Goal: Information Seeking & Learning: Learn about a topic

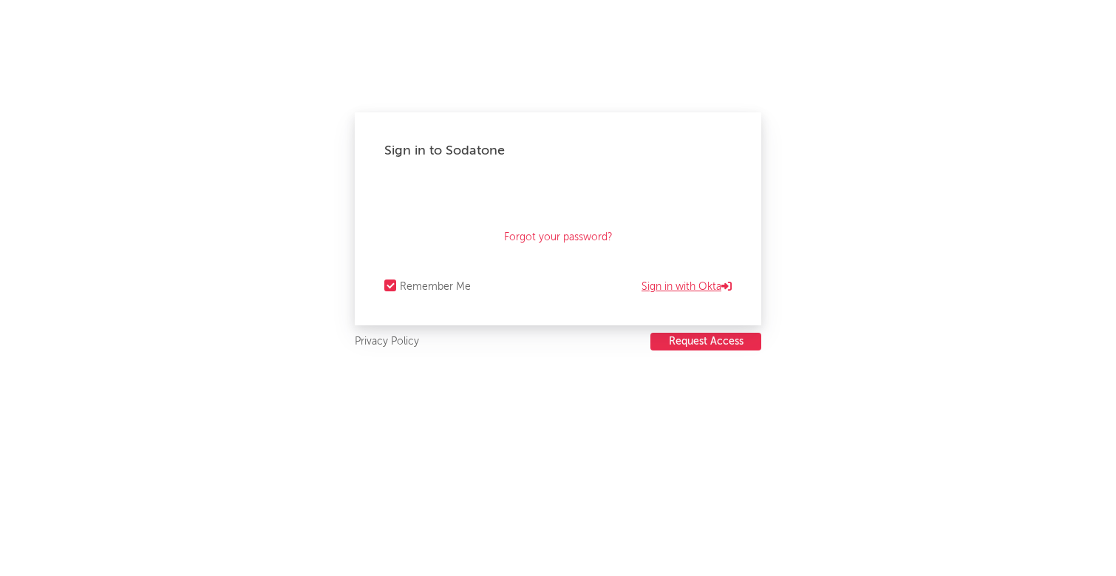
click at [678, 279] on link "Sign in with Okta" at bounding box center [686, 287] width 90 height 18
click at [609, 285] on link "Sign in with email / password" at bounding box center [658, 287] width 146 height 18
click at [568, 216] on div "Forgot your password?" at bounding box center [557, 219] width 347 height 74
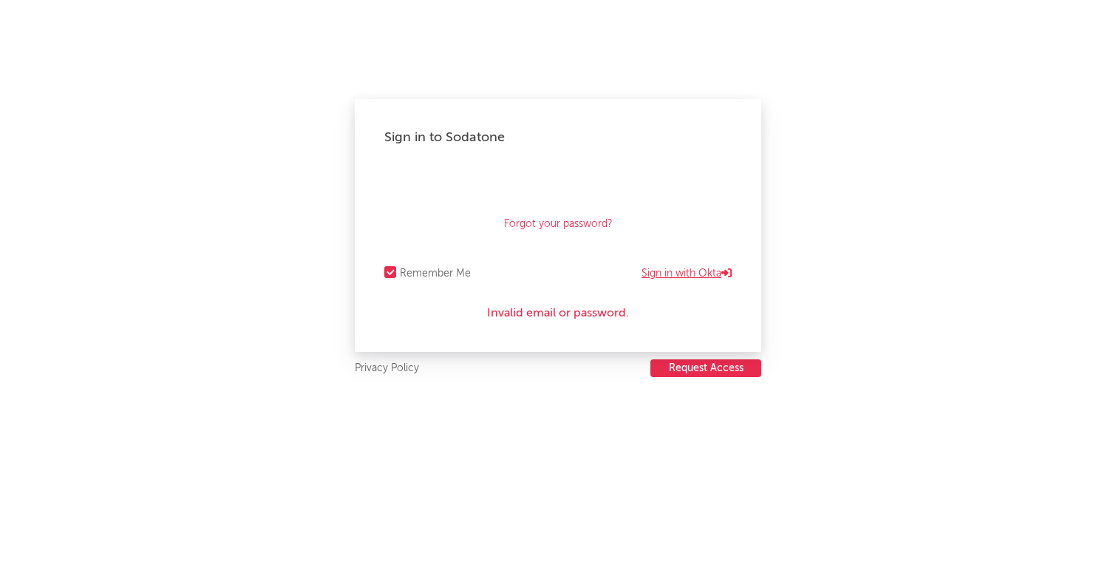
click at [664, 275] on link "Sign in with Okta" at bounding box center [686, 274] width 90 height 18
click at [652, 271] on link "Sign in with email / password" at bounding box center [658, 274] width 146 height 18
click at [665, 268] on link "Sign in with Okta" at bounding box center [686, 274] width 90 height 18
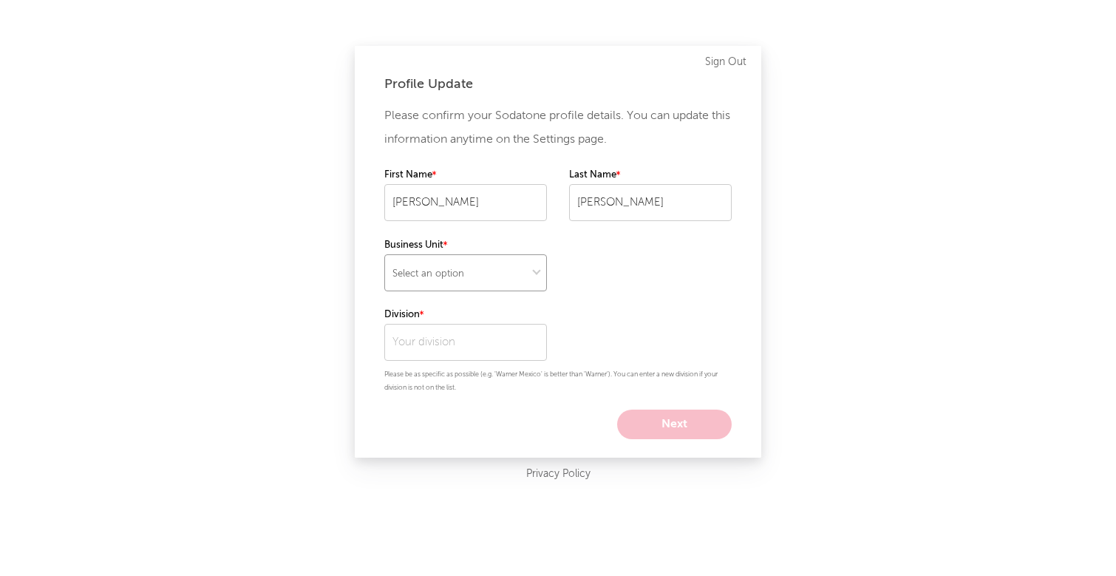
select select "recorded_music"
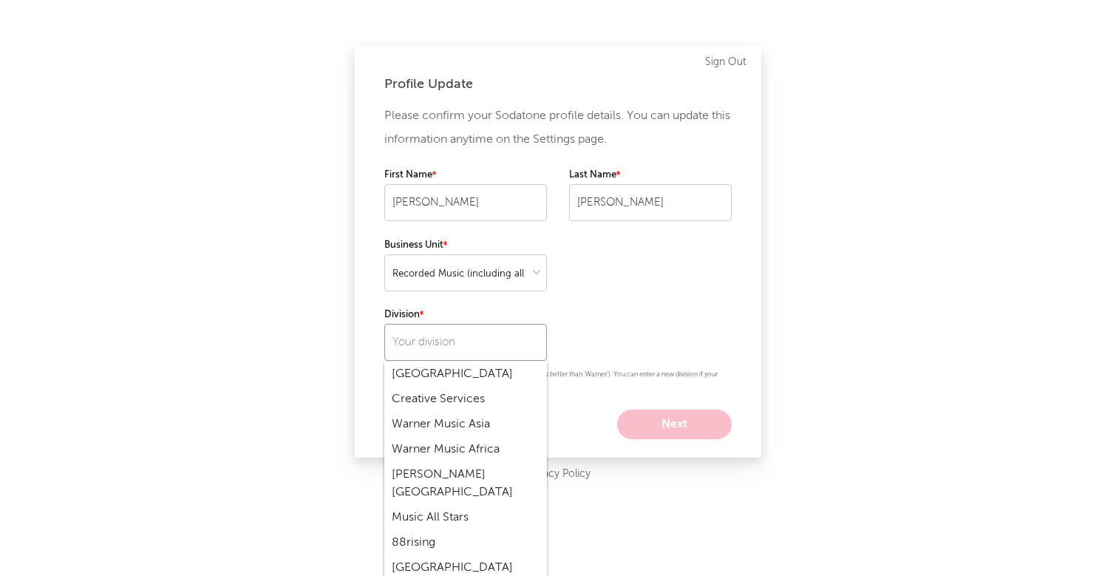
click at [488, 333] on input "text" at bounding box center [465, 342] width 163 height 37
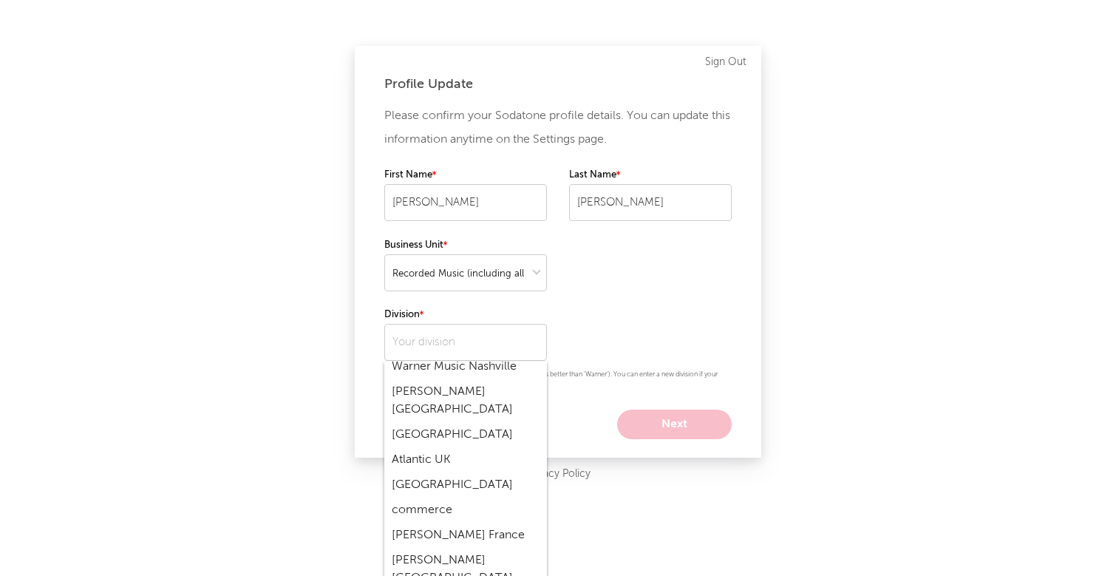
type input "300 Entertainment"
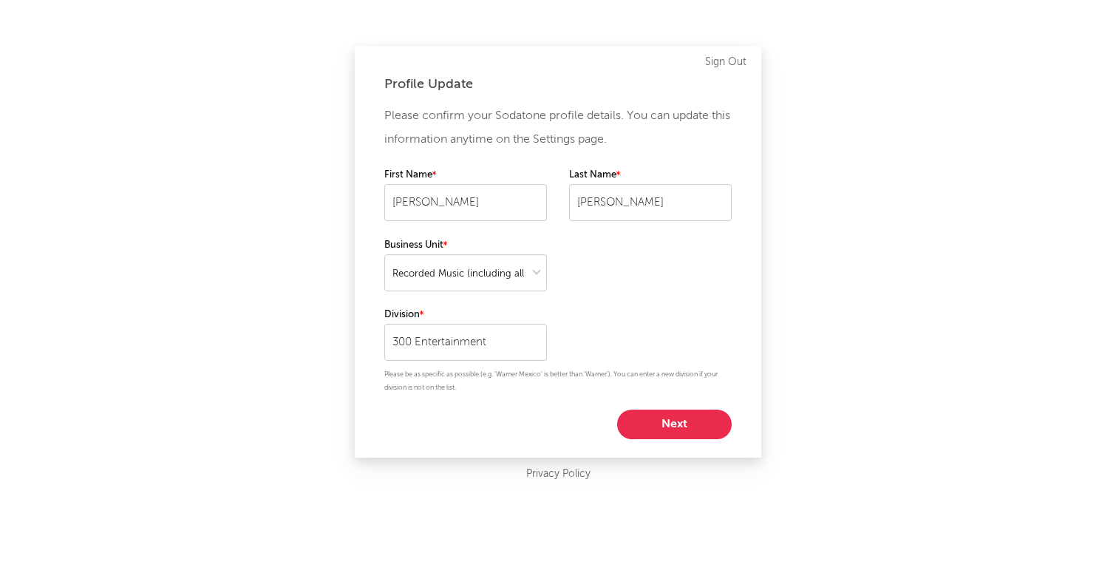
click at [670, 425] on button "Next" at bounding box center [674, 424] width 115 height 30
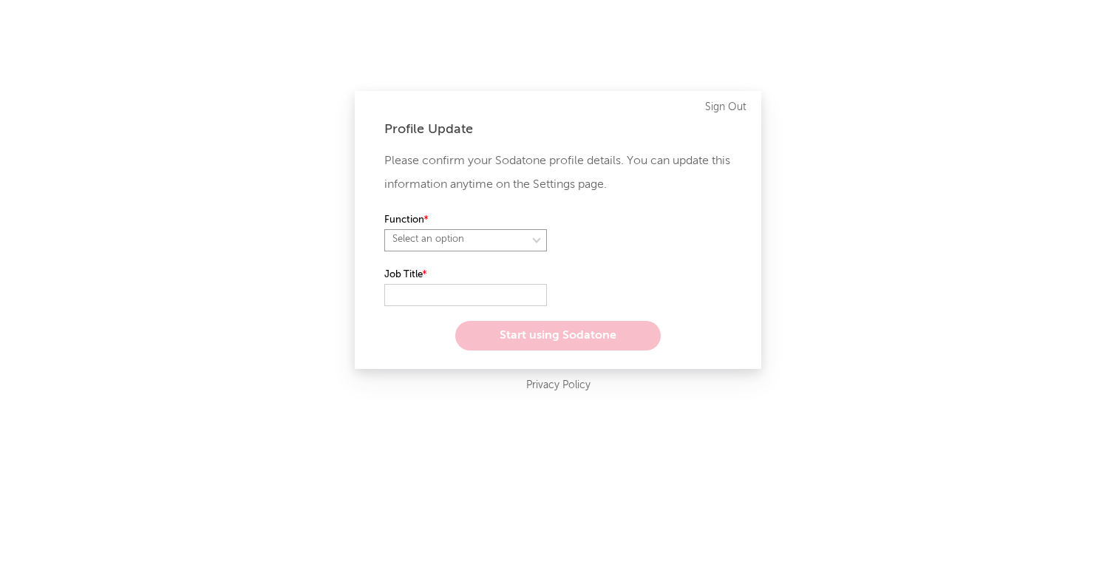
select select "anr"
click at [449, 285] on input "text" at bounding box center [465, 295] width 163 height 22
select select "other"
click at [427, 291] on input "text" at bounding box center [465, 295] width 163 height 22
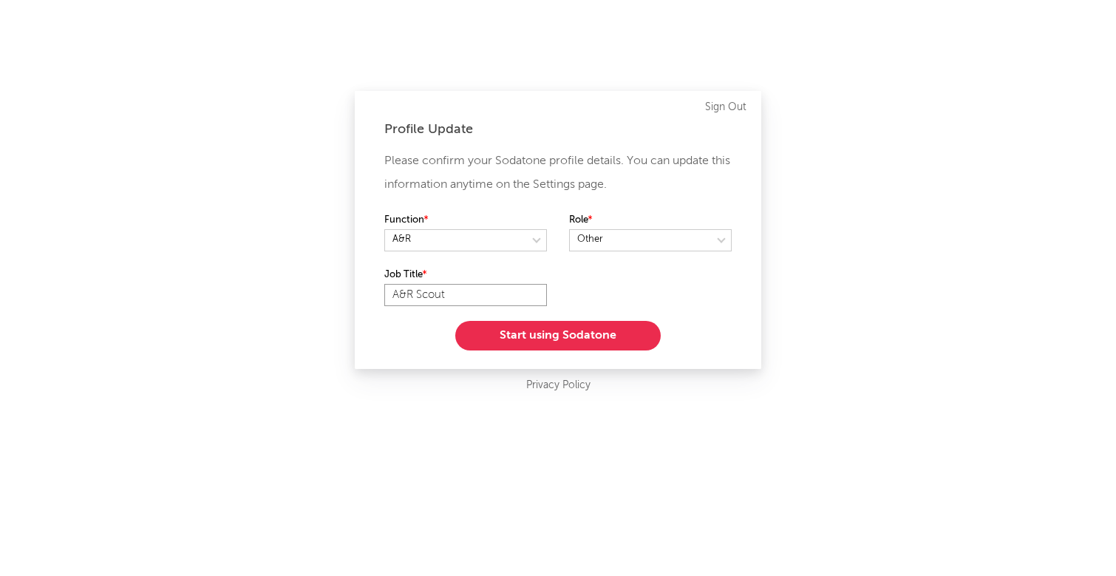
type input "A&R Scout"
click at [521, 342] on button "Start using Sodatone" at bounding box center [557, 336] width 205 height 30
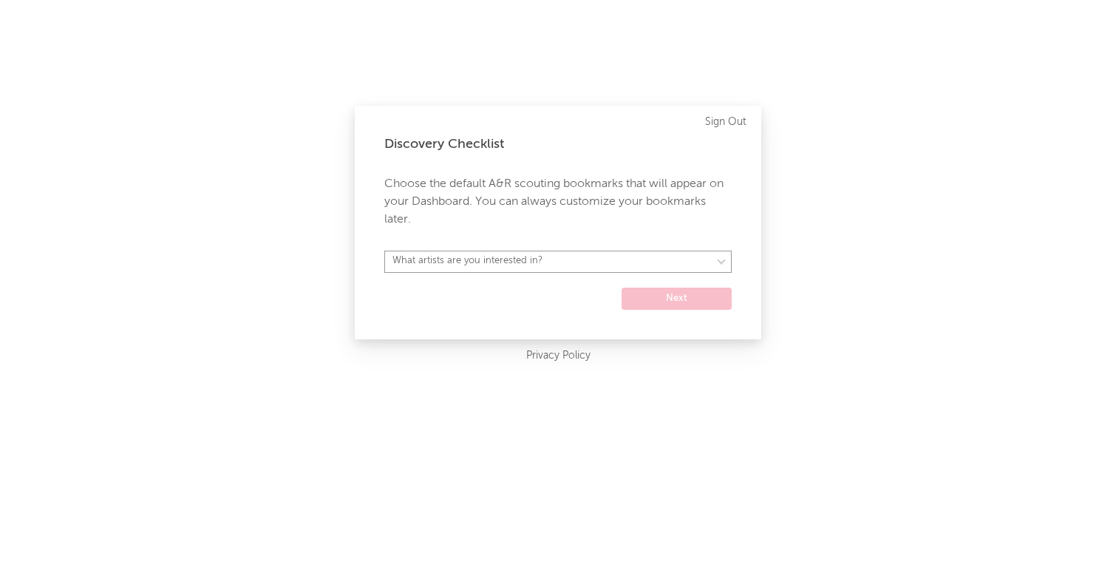
select select "52"
click at [663, 300] on button "Next" at bounding box center [677, 298] width 110 height 22
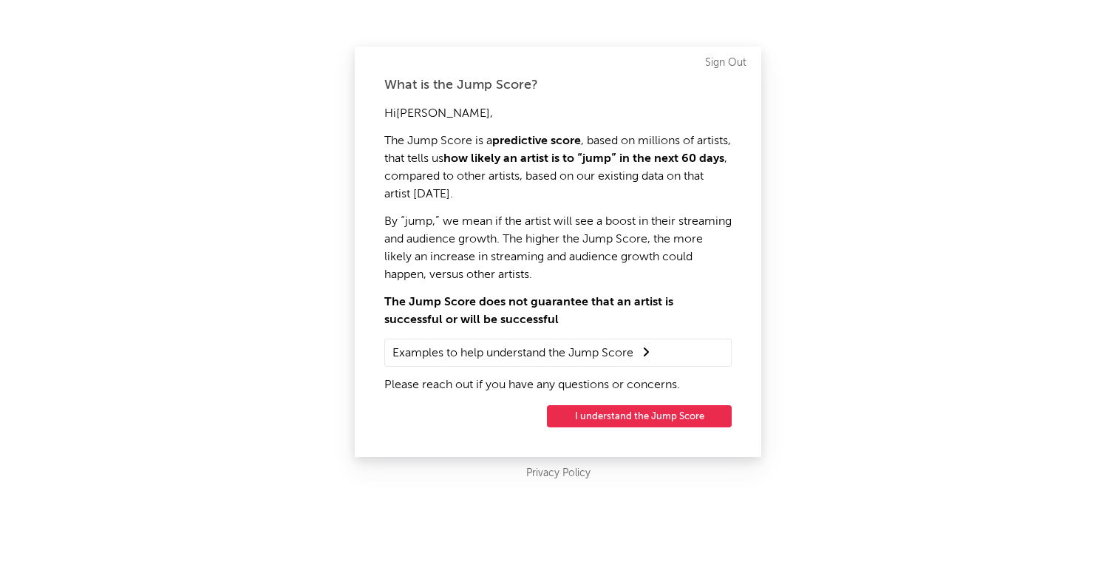
click at [639, 413] on button "I understand the Jump Score" at bounding box center [639, 416] width 185 height 22
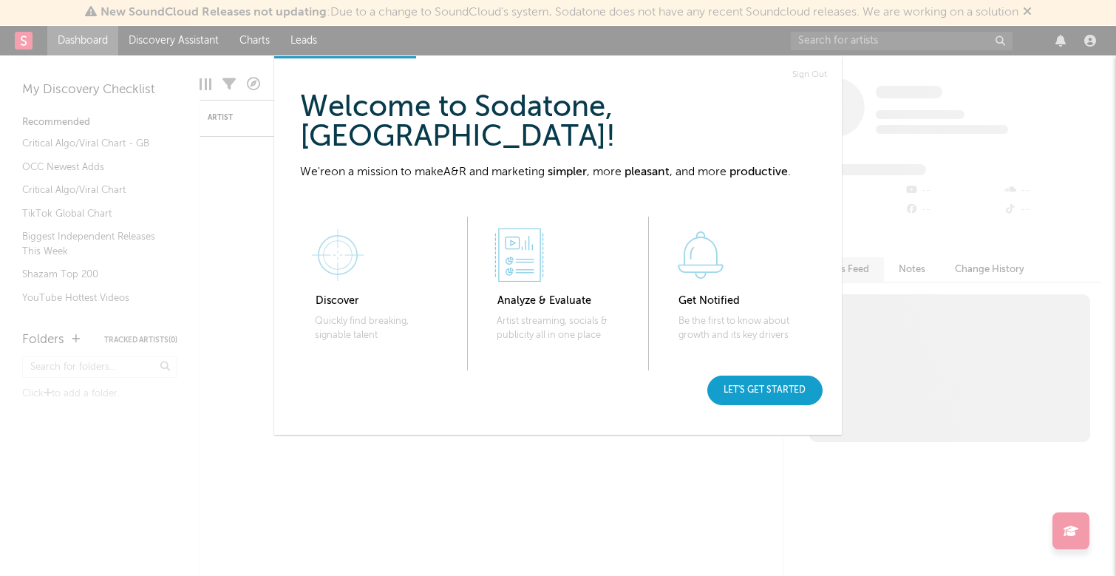
click at [749, 387] on div "Let's get started" at bounding box center [764, 390] width 115 height 30
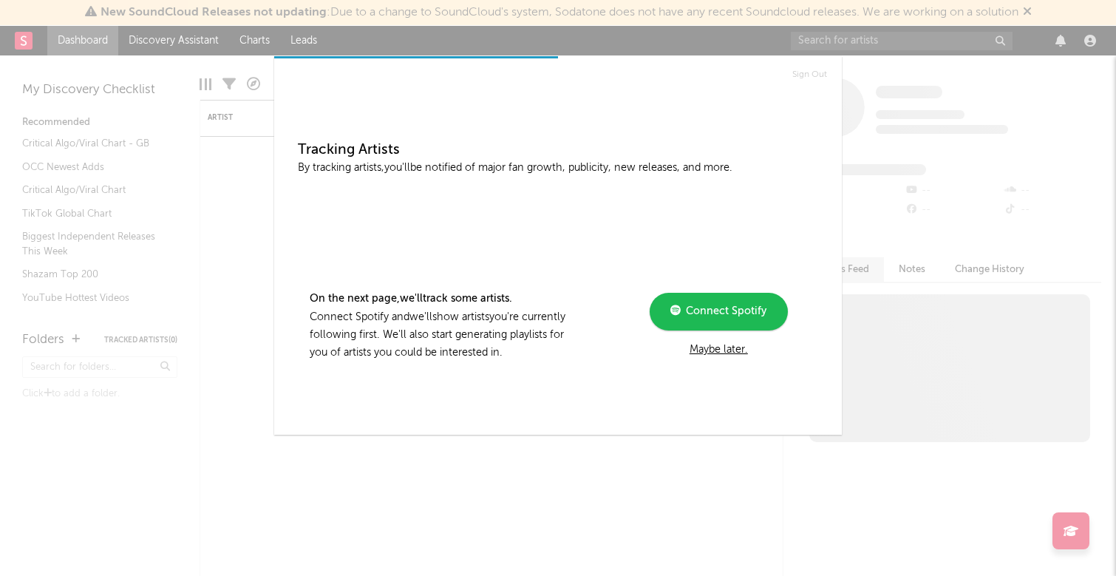
click at [713, 350] on div "Maybe later." at bounding box center [718, 350] width 199 height 18
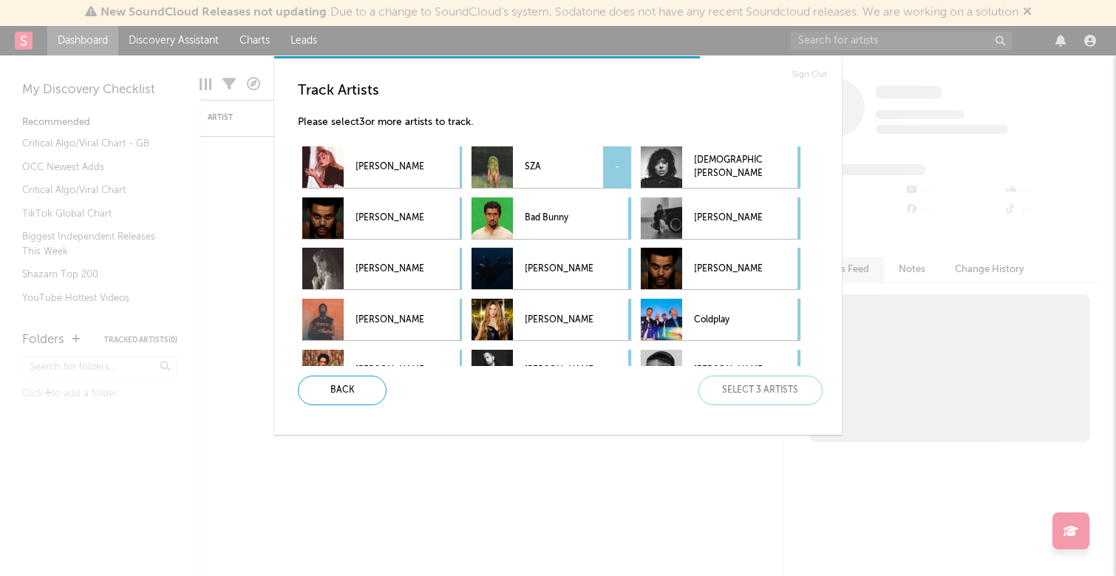
click at [616, 164] on div "-" at bounding box center [617, 166] width 28 height 41
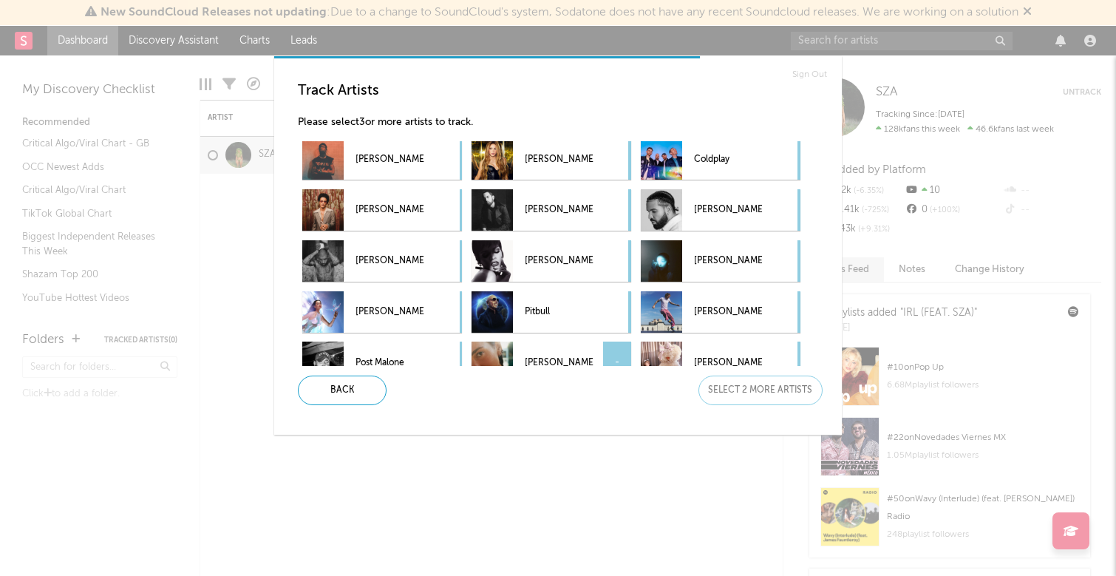
scroll to position [153, 0]
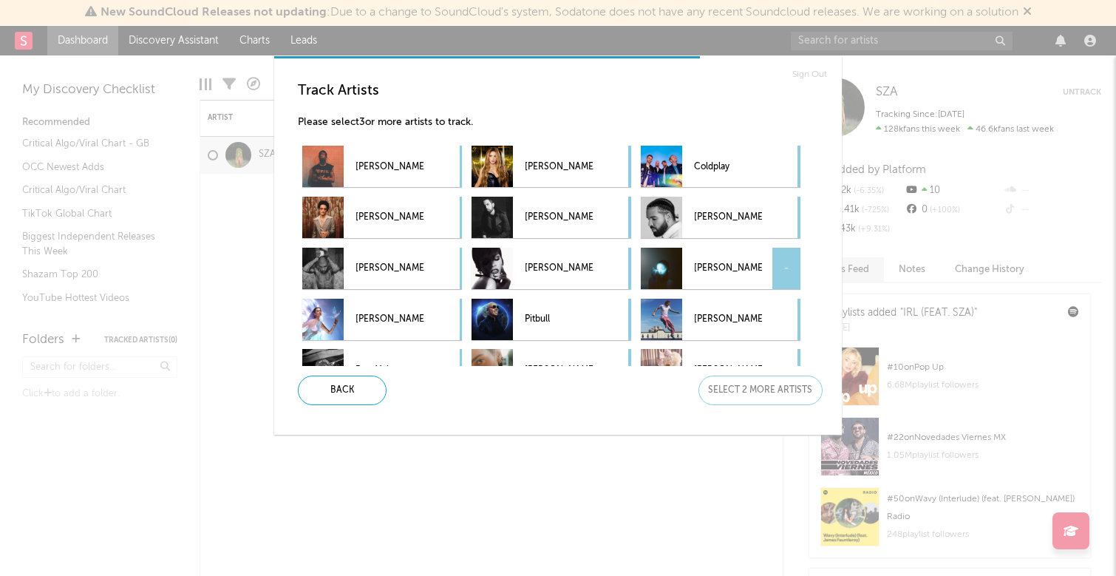
click at [787, 268] on div "-" at bounding box center [786, 268] width 28 height 41
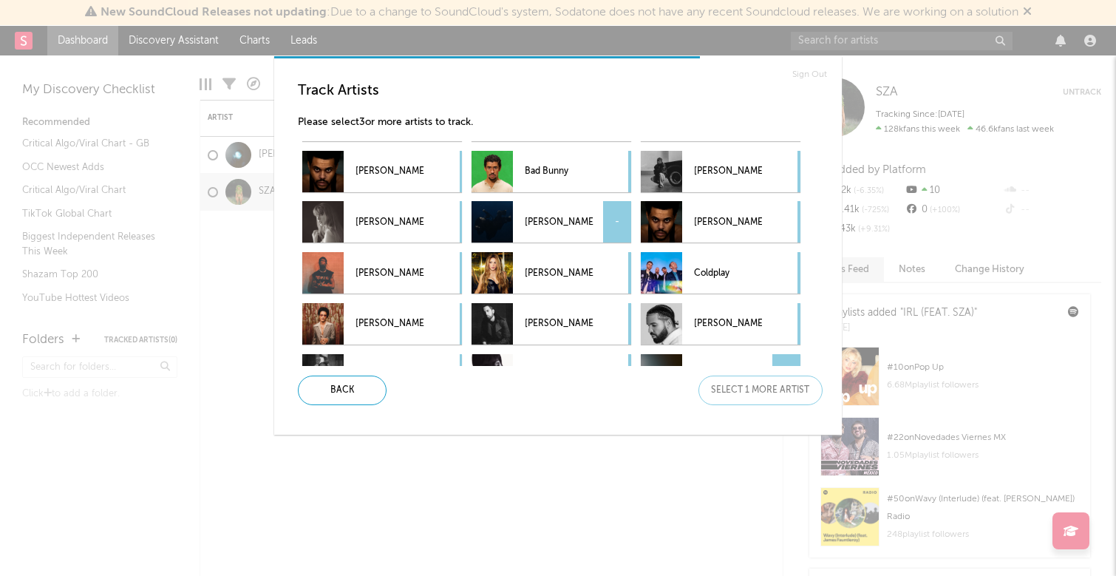
scroll to position [48, 0]
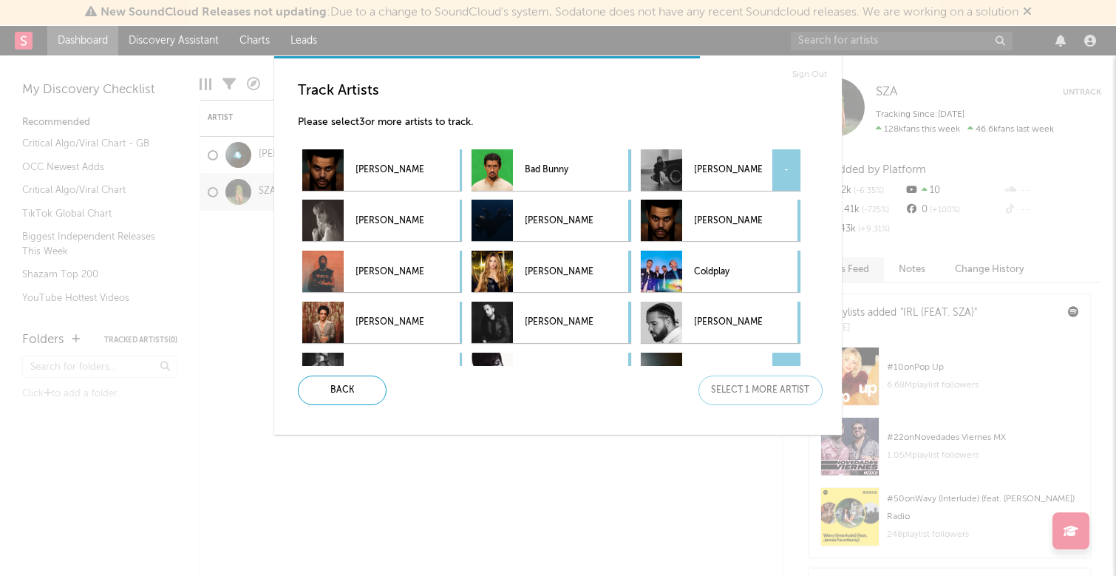
click at [787, 174] on div "-" at bounding box center [786, 169] width 28 height 41
click at [774, 386] on div "Next" at bounding box center [760, 390] width 124 height 30
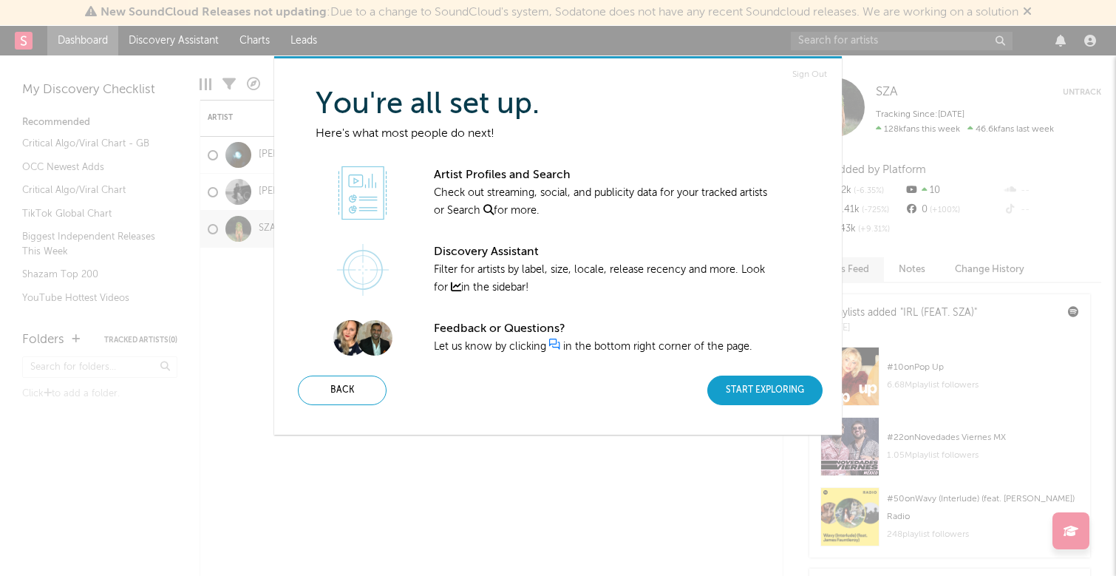
click at [754, 386] on div "Start Exploring" at bounding box center [764, 390] width 115 height 30
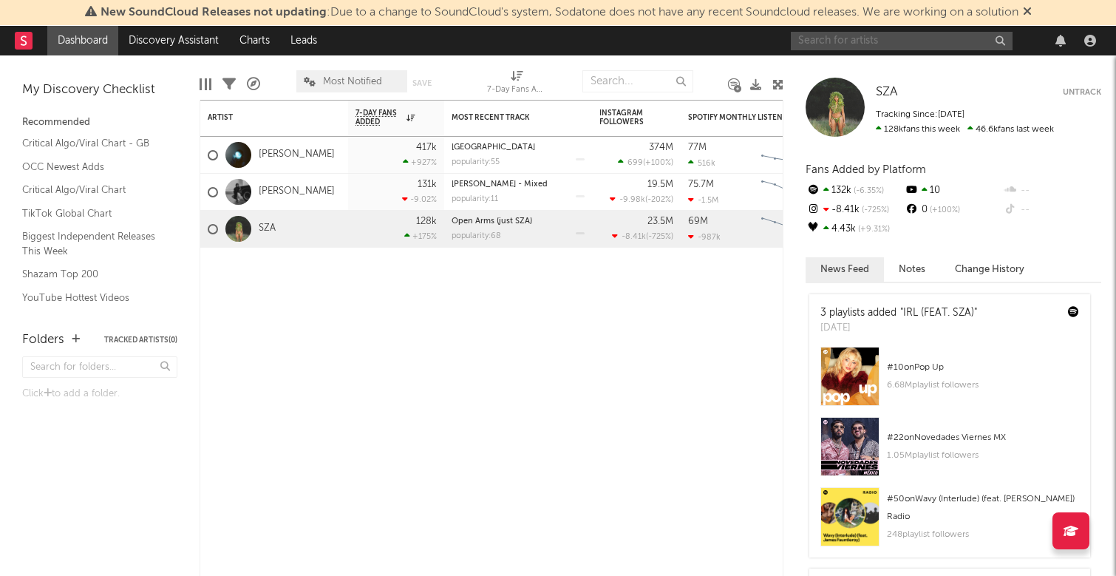
click at [894, 41] on input "text" at bounding box center [902, 41] width 222 height 18
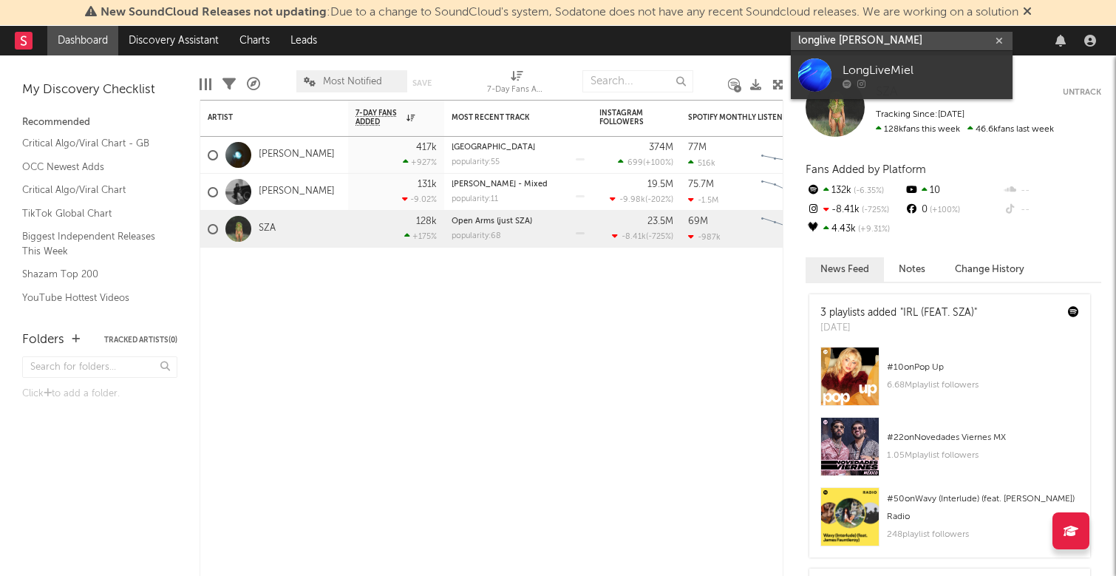
type input "longlive [PERSON_NAME]"
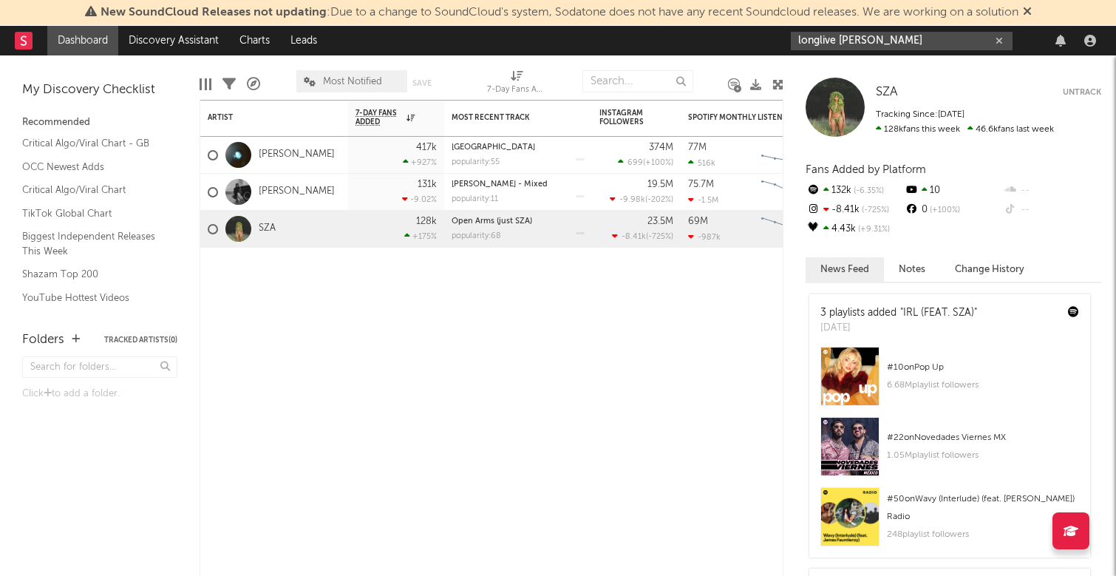
click at [869, 38] on input "longlive [PERSON_NAME]" at bounding box center [902, 41] width 222 height 18
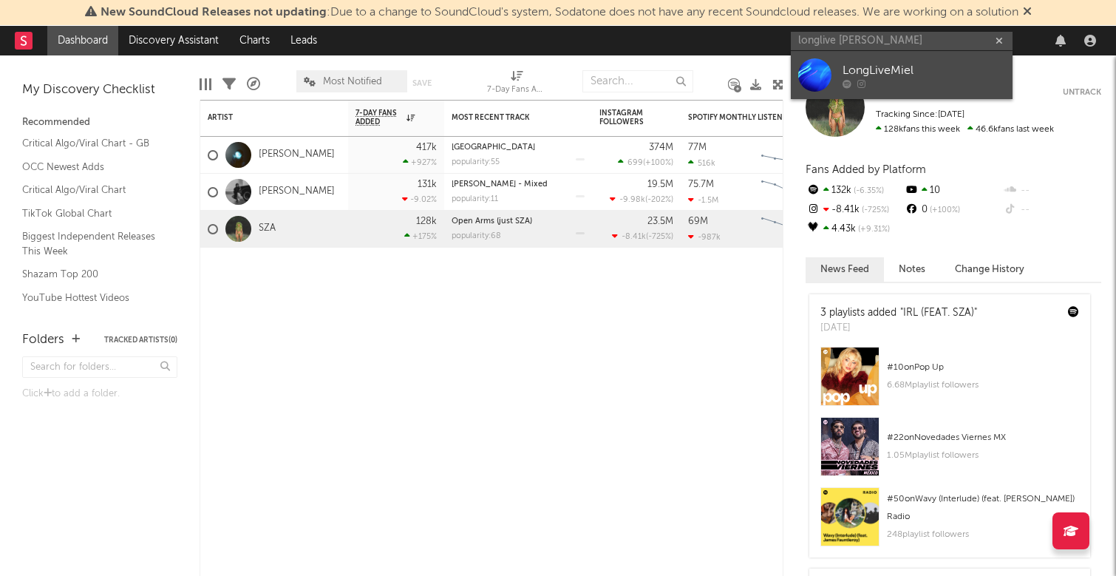
click at [872, 69] on div "LongLiveMiel" at bounding box center [923, 70] width 163 height 18
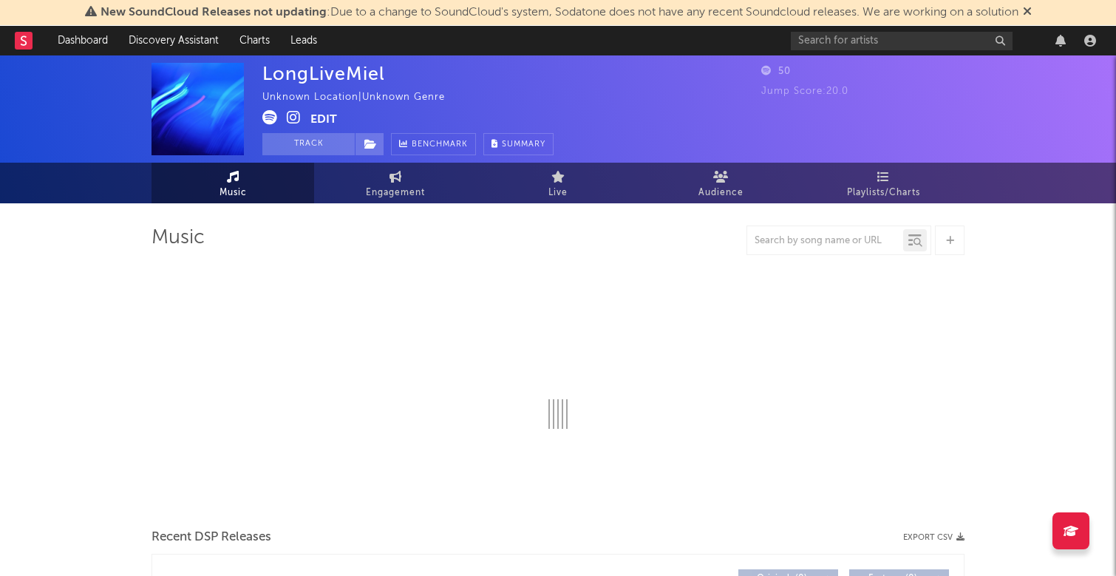
select select "1w"
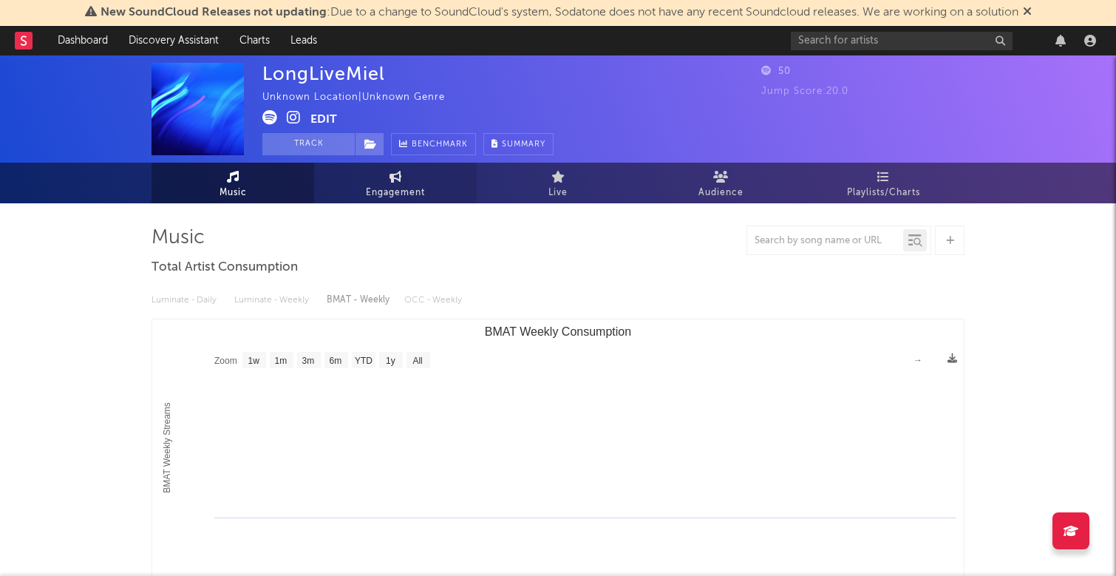
click at [389, 185] on span "Engagement" at bounding box center [395, 193] width 59 height 18
select select "1w"
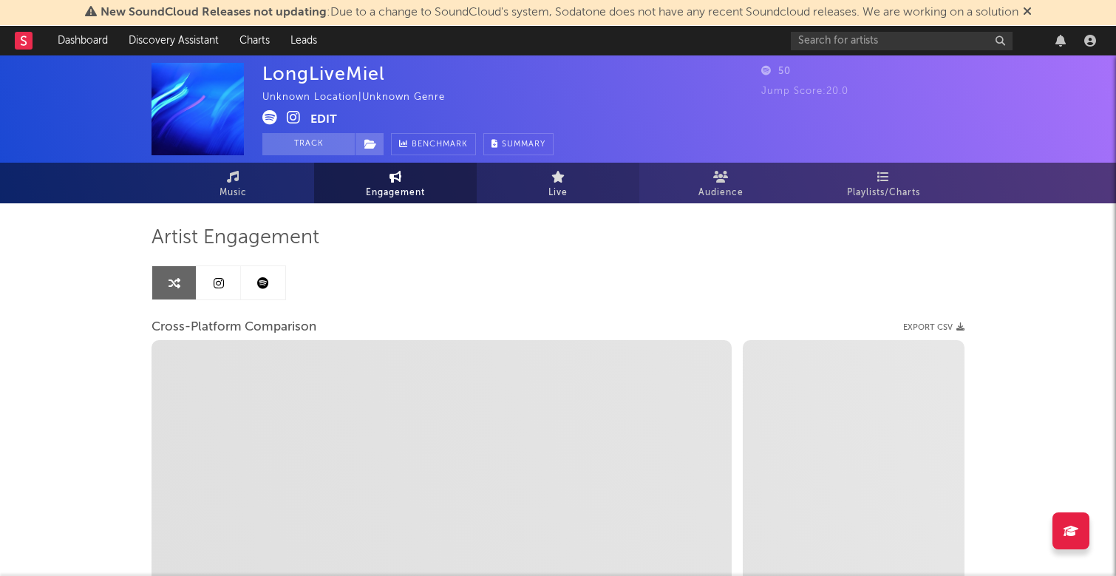
select select "1m"
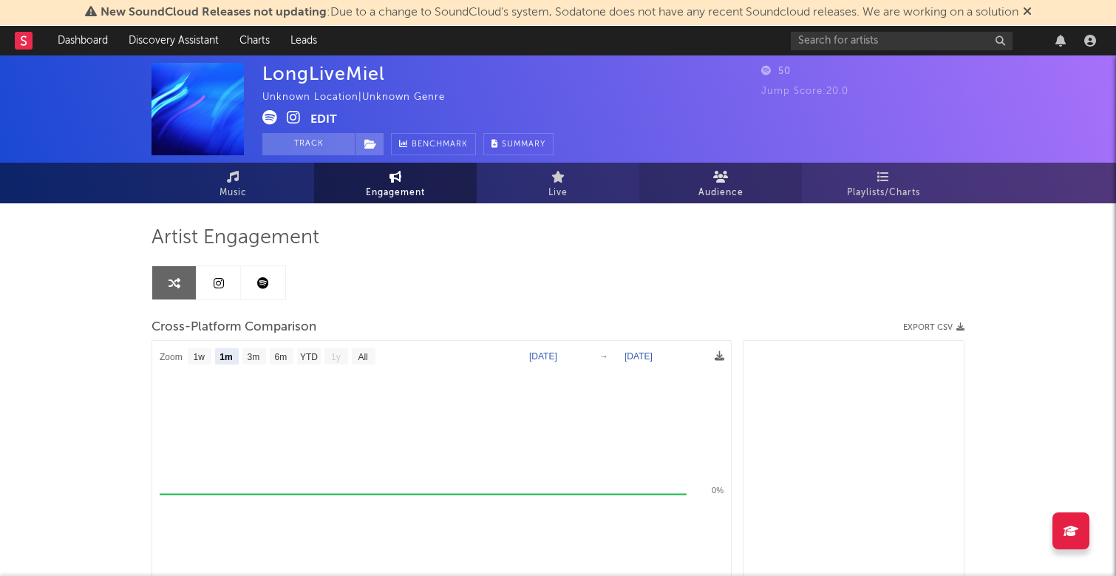
click at [685, 179] on link "Audience" at bounding box center [720, 183] width 163 height 41
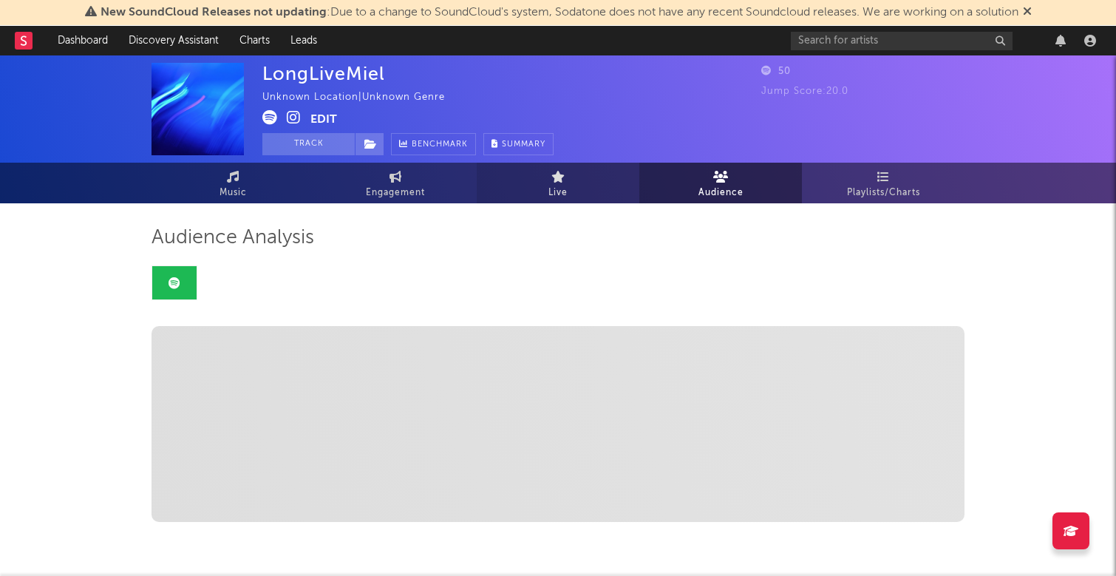
click at [556, 188] on span "Live" at bounding box center [557, 193] width 19 height 18
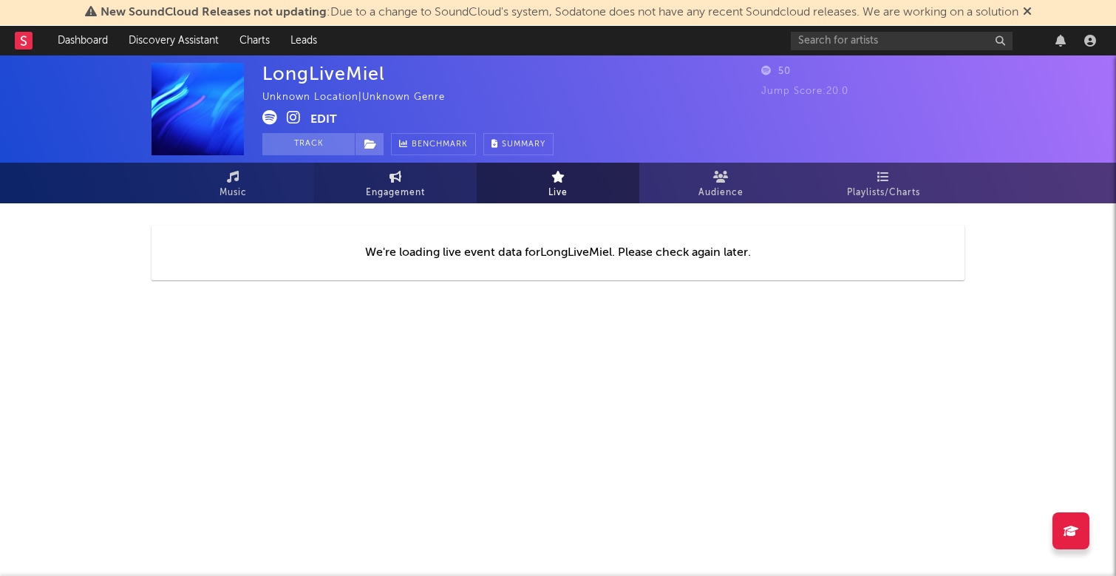
click at [438, 186] on link "Engagement" at bounding box center [395, 183] width 163 height 41
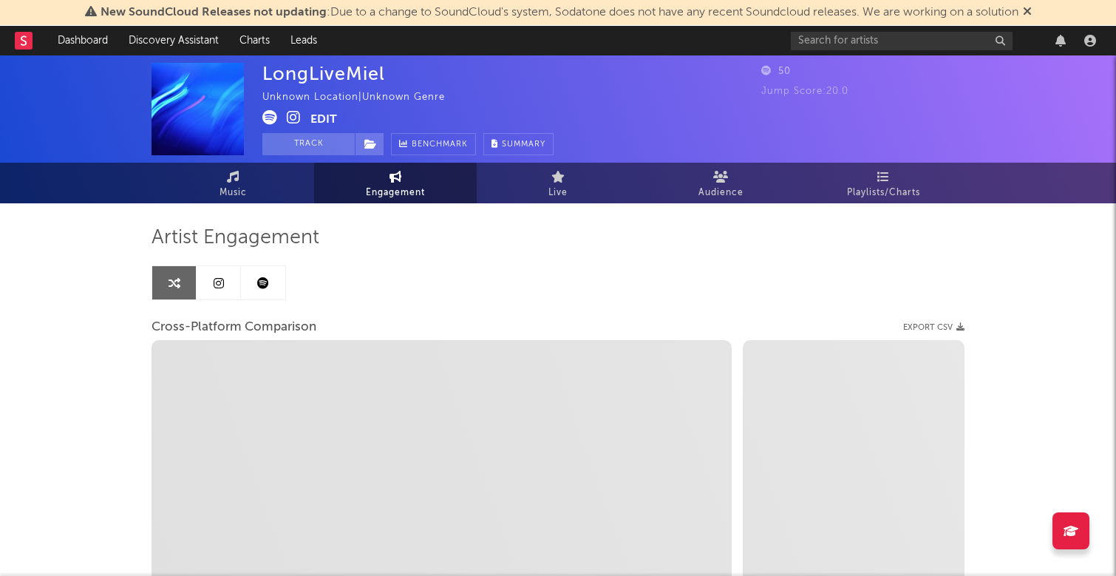
select select "1w"
select select "1m"
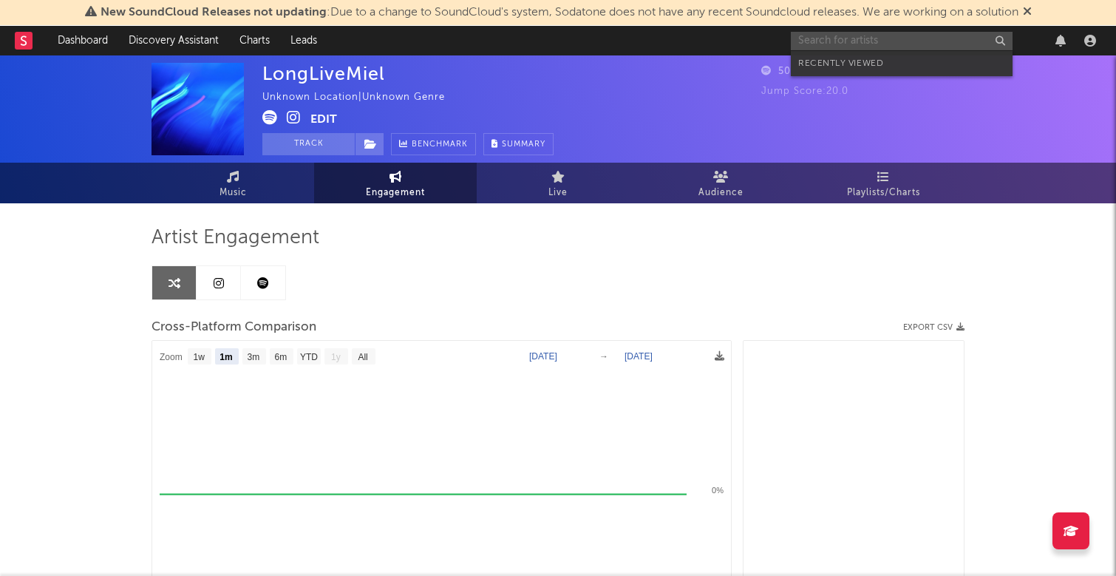
click at [847, 42] on input "text" at bounding box center [902, 41] width 222 height 18
type input "k"
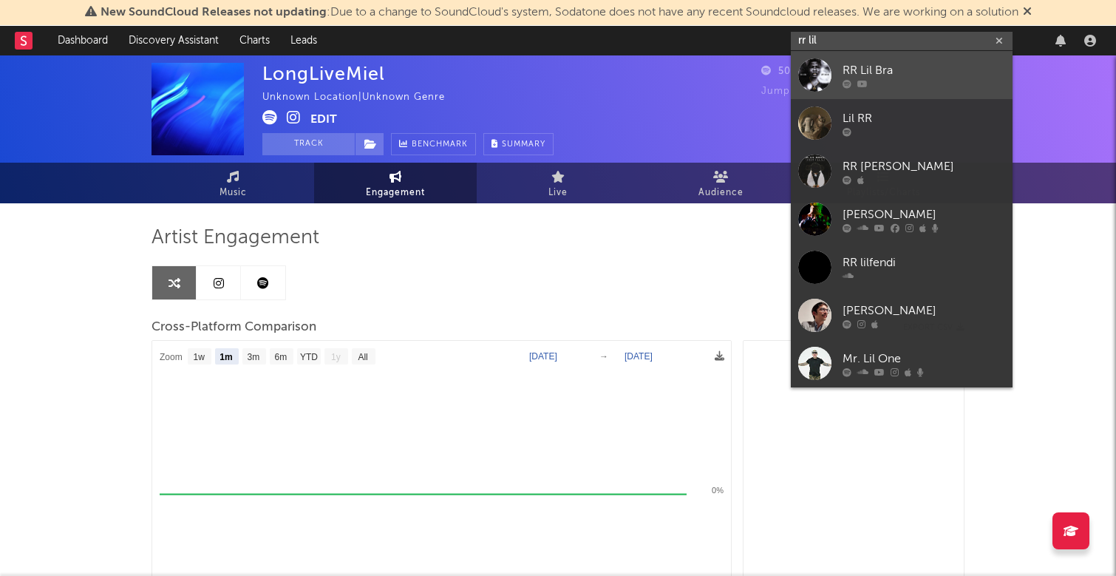
type input "rr lil"
click at [898, 84] on div at bounding box center [923, 83] width 163 height 9
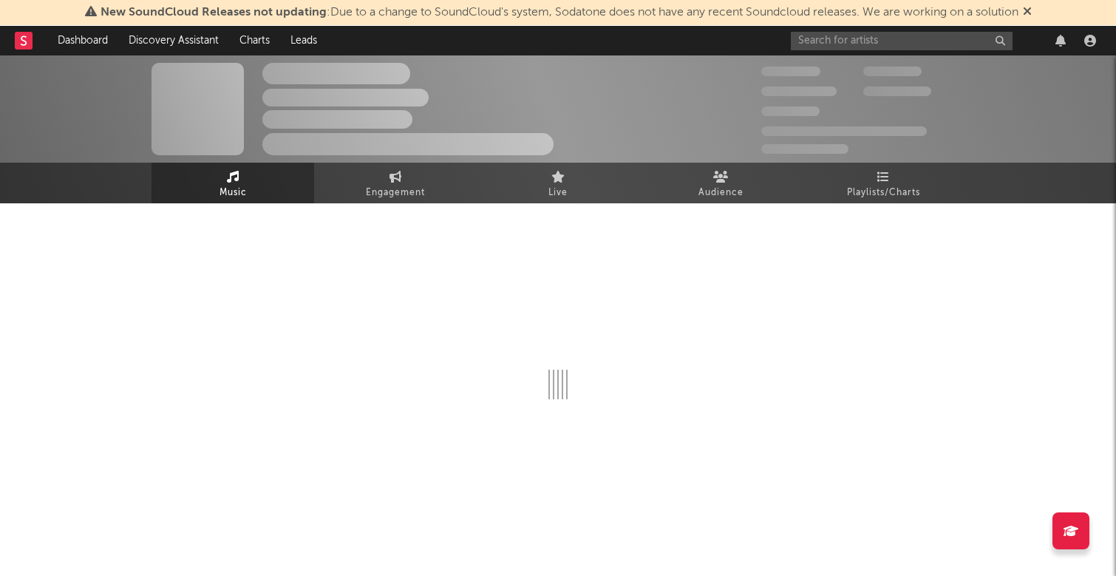
select select "6m"
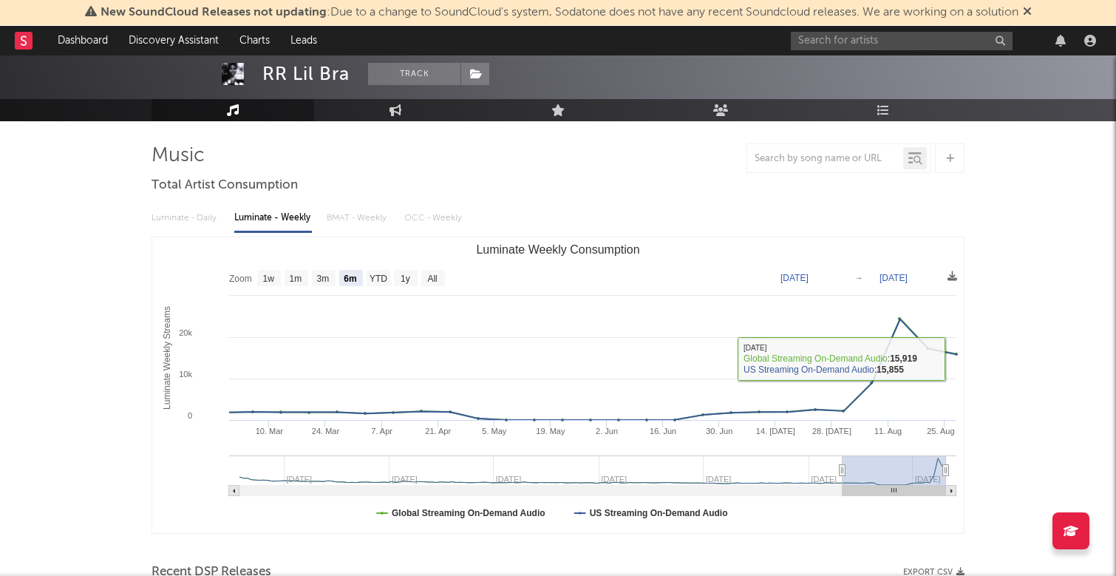
scroll to position [64, 0]
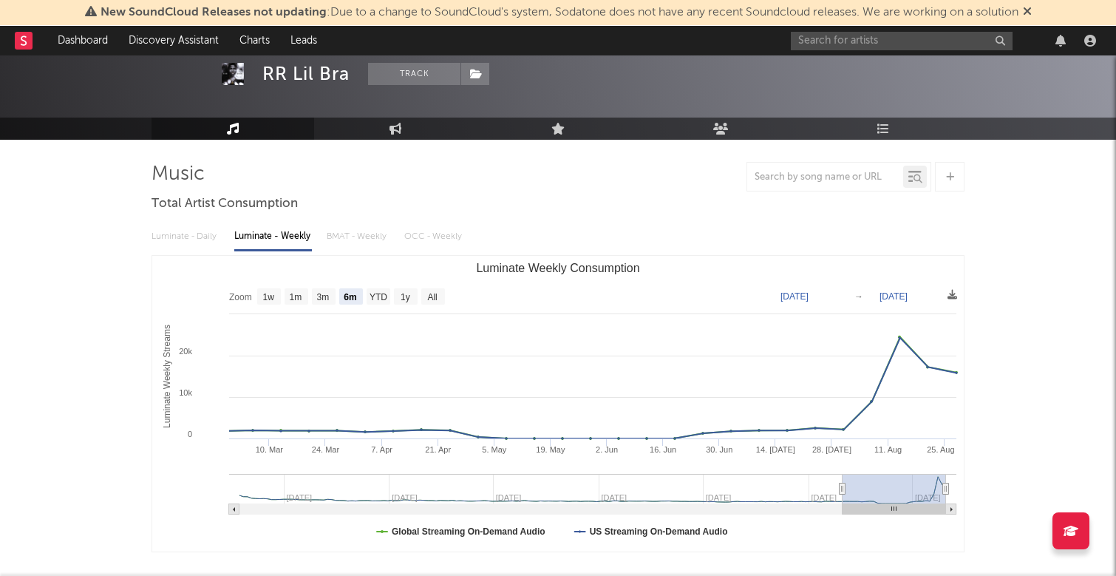
click at [196, 239] on div "Luminate - Daily Luminate - Weekly BMAT - Weekly OCC - Weekly" at bounding box center [557, 236] width 813 height 25
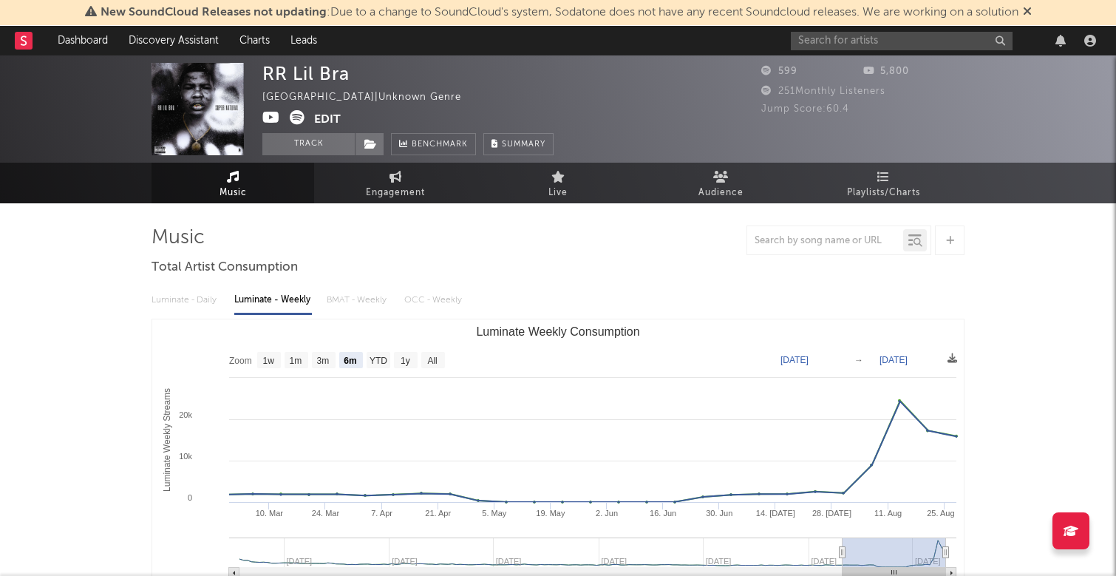
scroll to position [0, 0]
click at [844, 39] on input "text" at bounding box center [902, 41] width 222 height 18
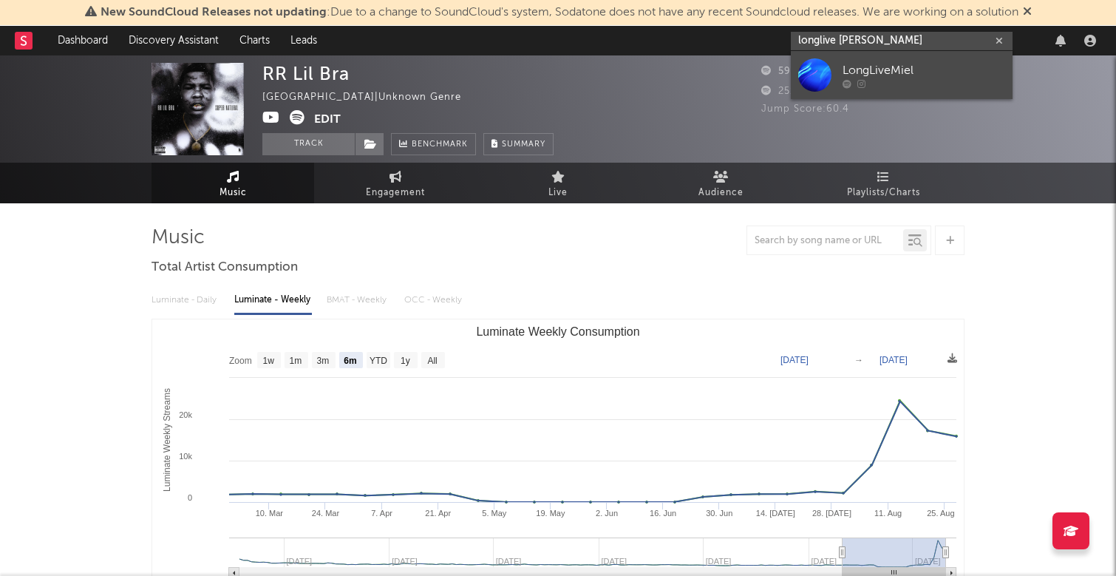
type input "longlive [PERSON_NAME]"
click at [891, 58] on link "LongLiveMiel" at bounding box center [902, 75] width 222 height 48
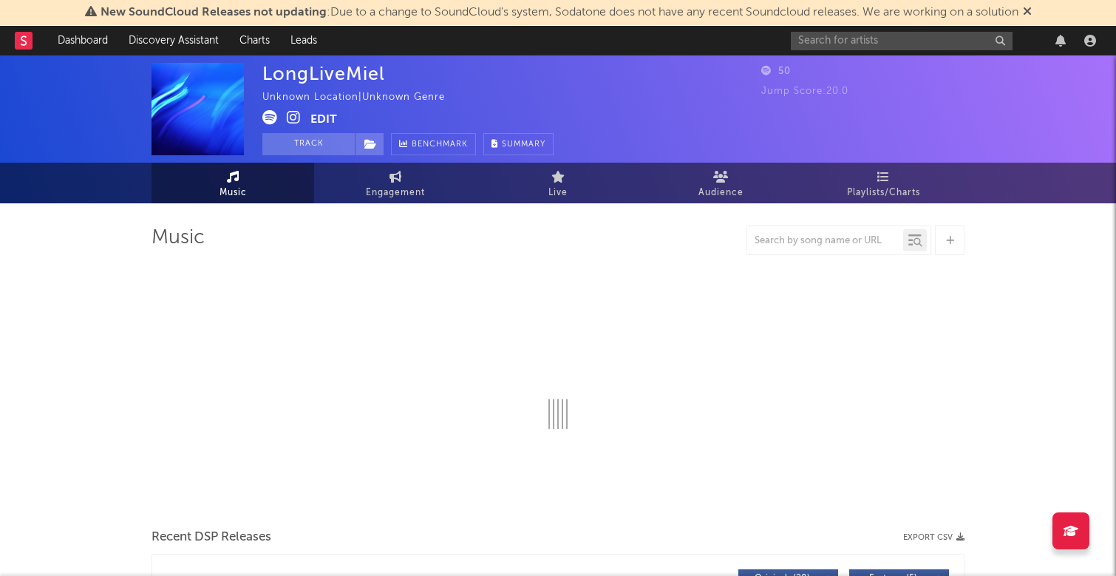
select select "1w"
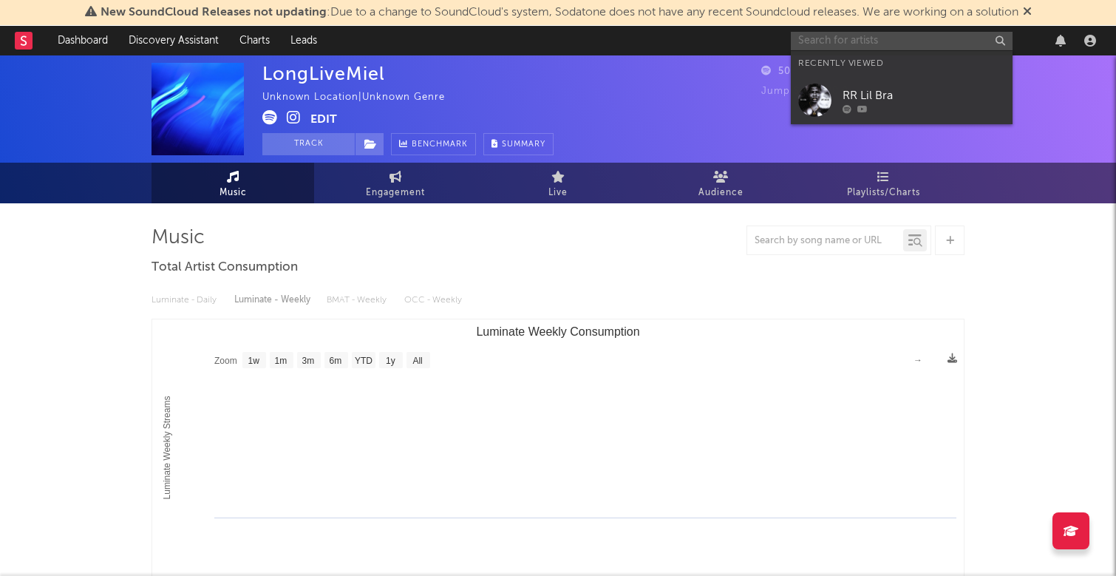
click at [955, 41] on input "text" at bounding box center [902, 41] width 222 height 18
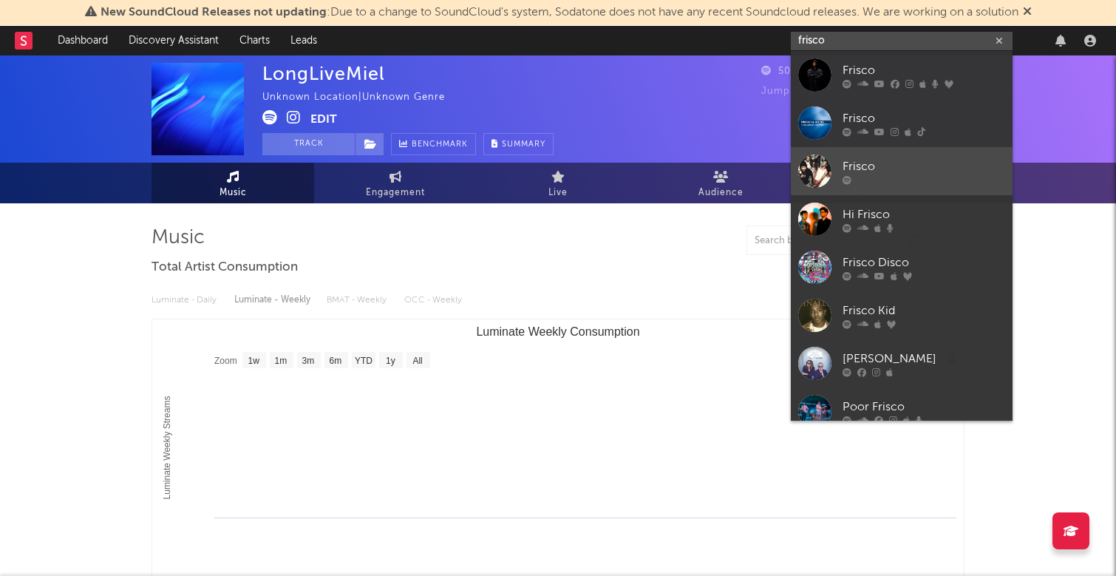
type input "frisco"
click at [985, 175] on div at bounding box center [923, 179] width 163 height 9
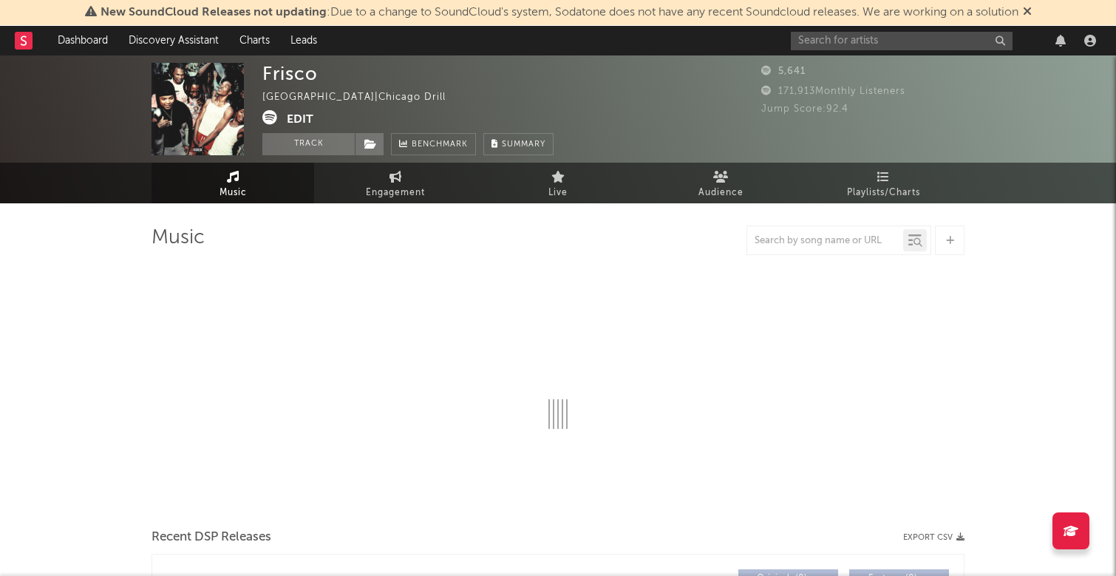
select select "6m"
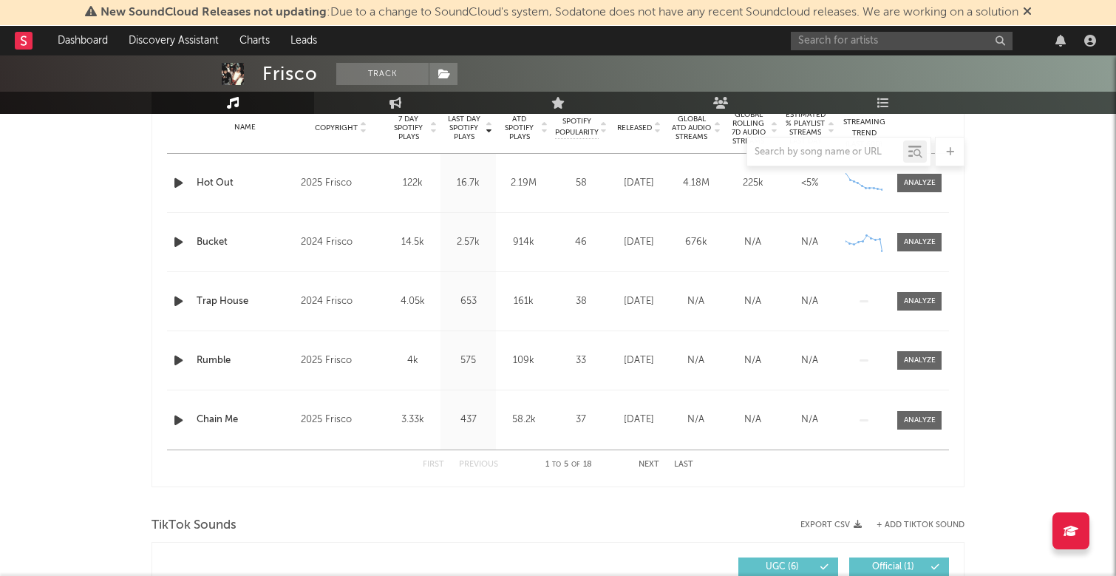
scroll to position [602, 0]
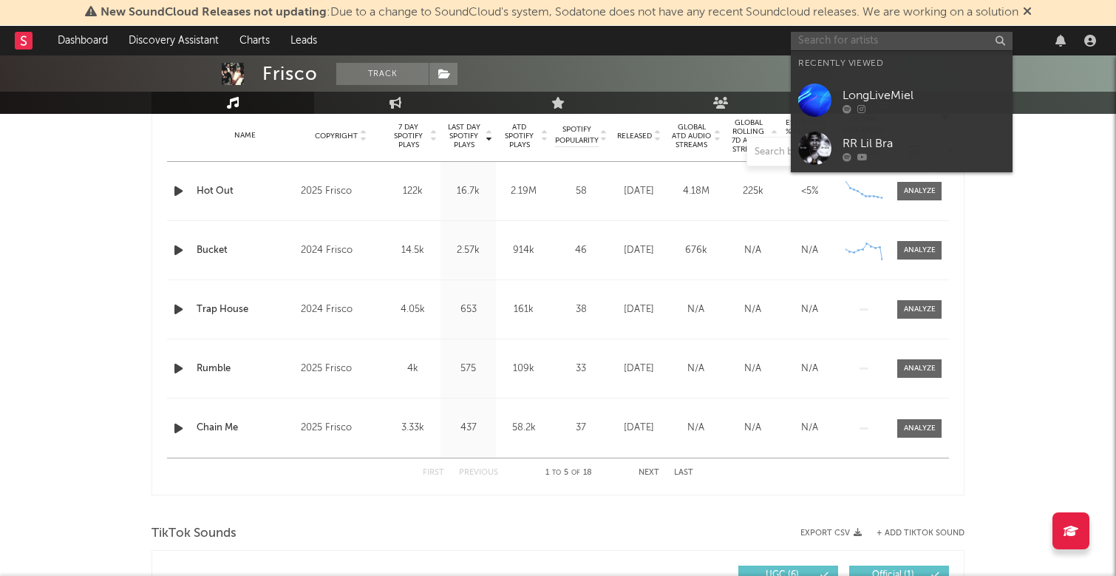
click at [846, 45] on input "text" at bounding box center [902, 41] width 222 height 18
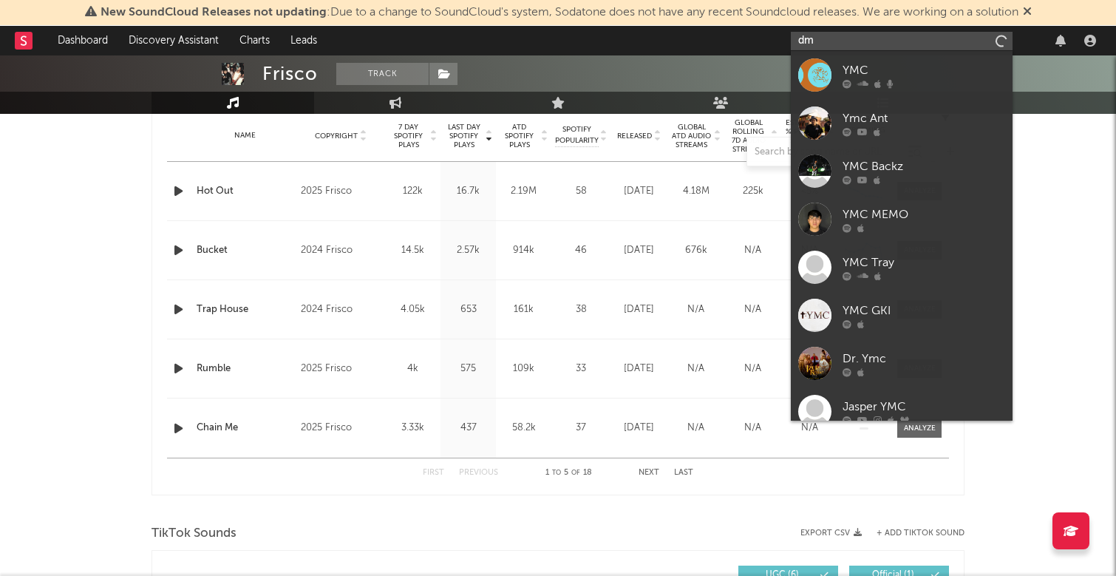
type input "d"
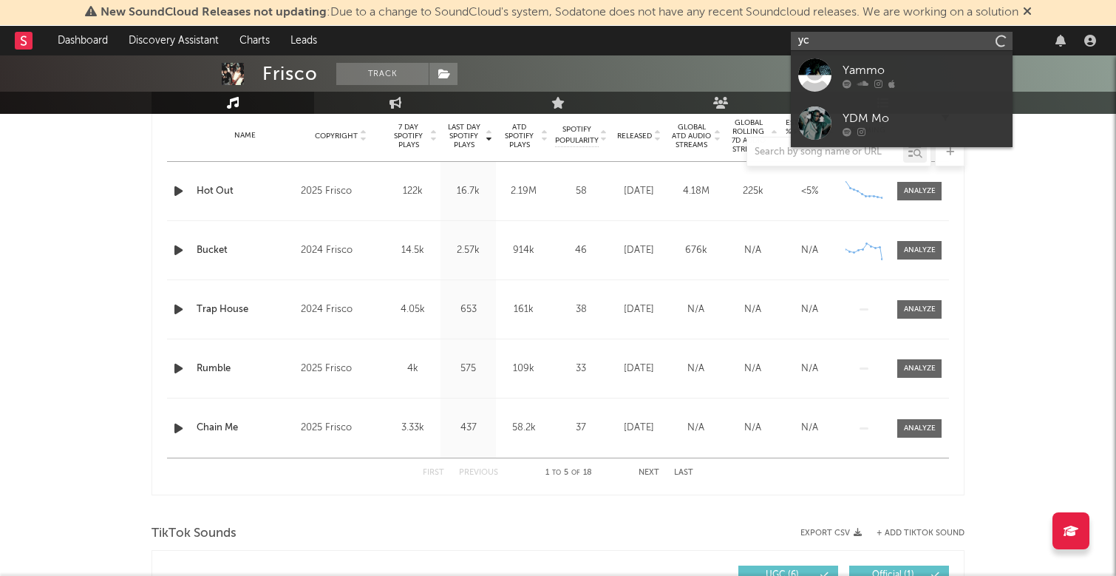
type input "y"
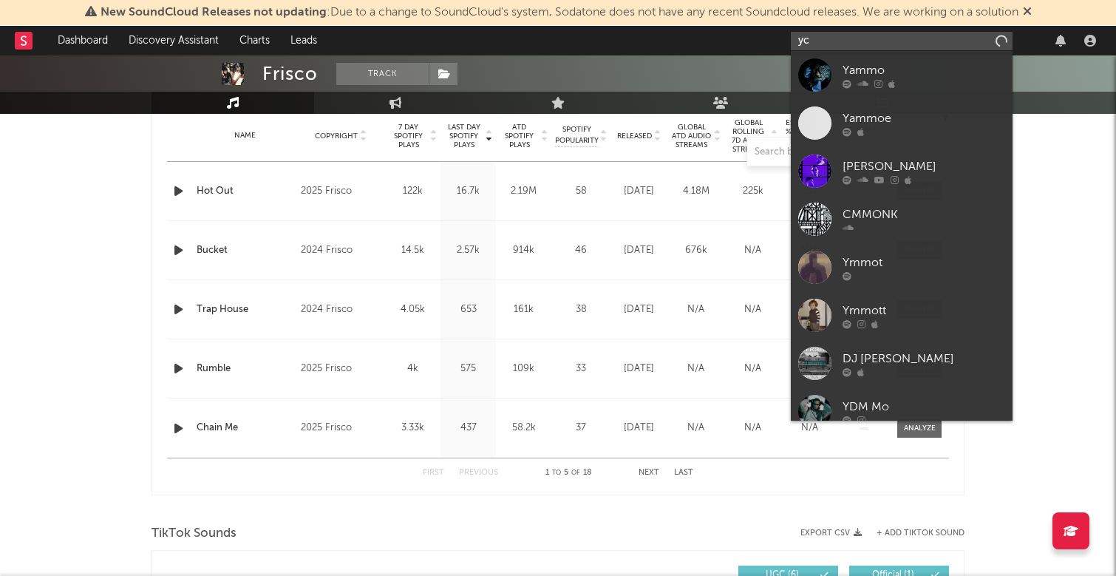
type input "y"
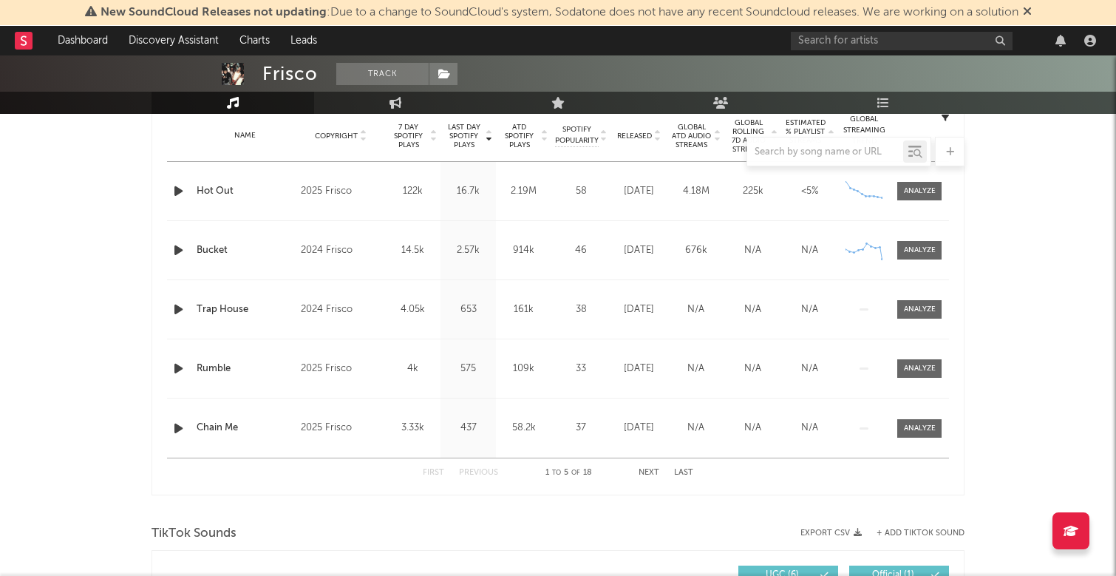
click at [1074, 155] on div "Frisco Track [GEOGRAPHIC_DATA] | Chicago Drill Edit Track Benchmark Summary 5,6…" at bounding box center [558, 355] width 1116 height 1805
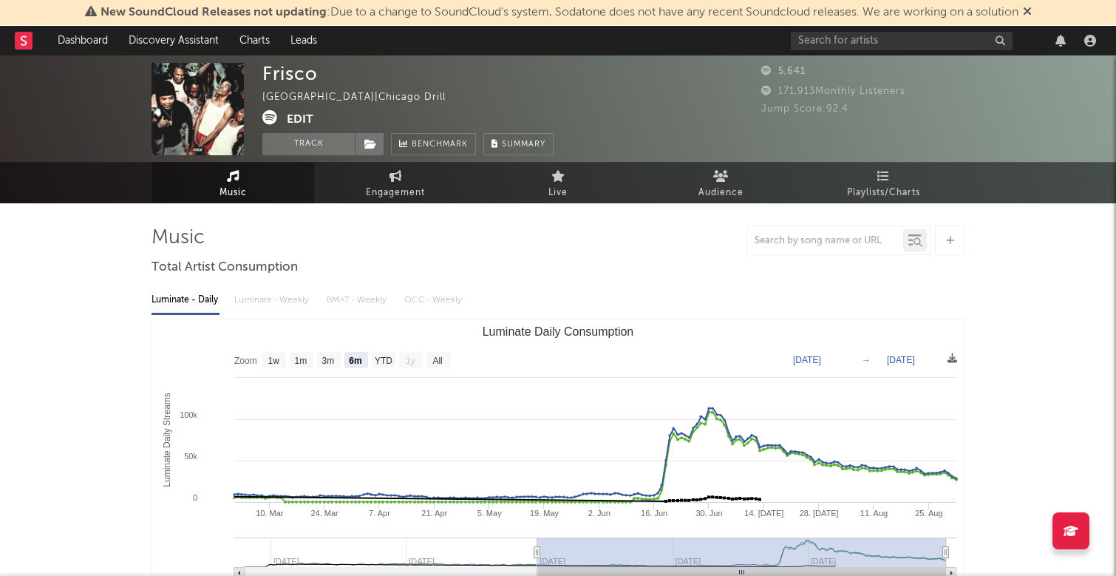
scroll to position [0, 0]
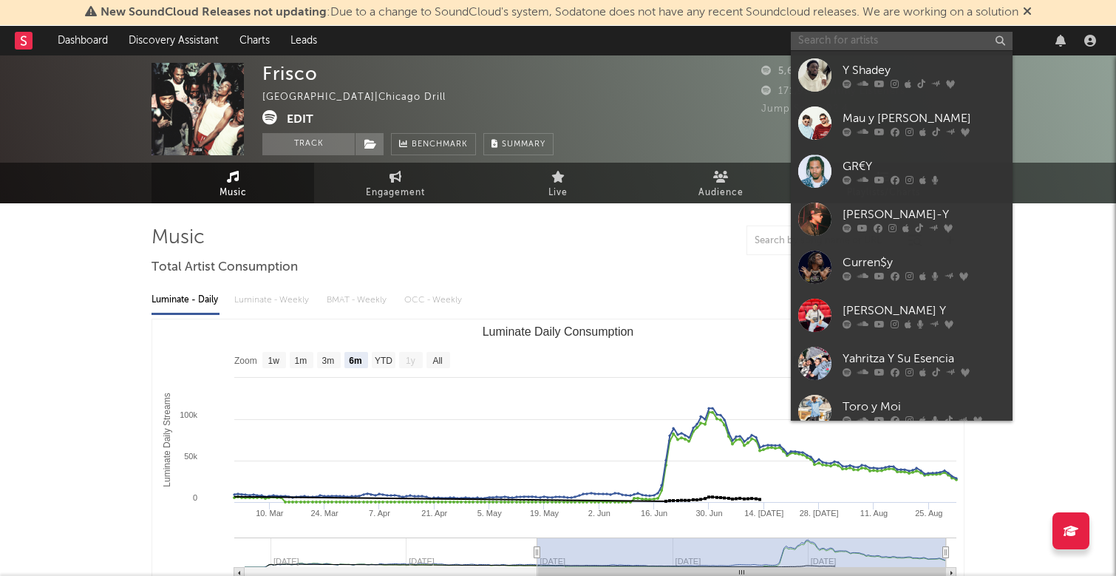
click at [964, 43] on input "text" at bounding box center [902, 41] width 222 height 18
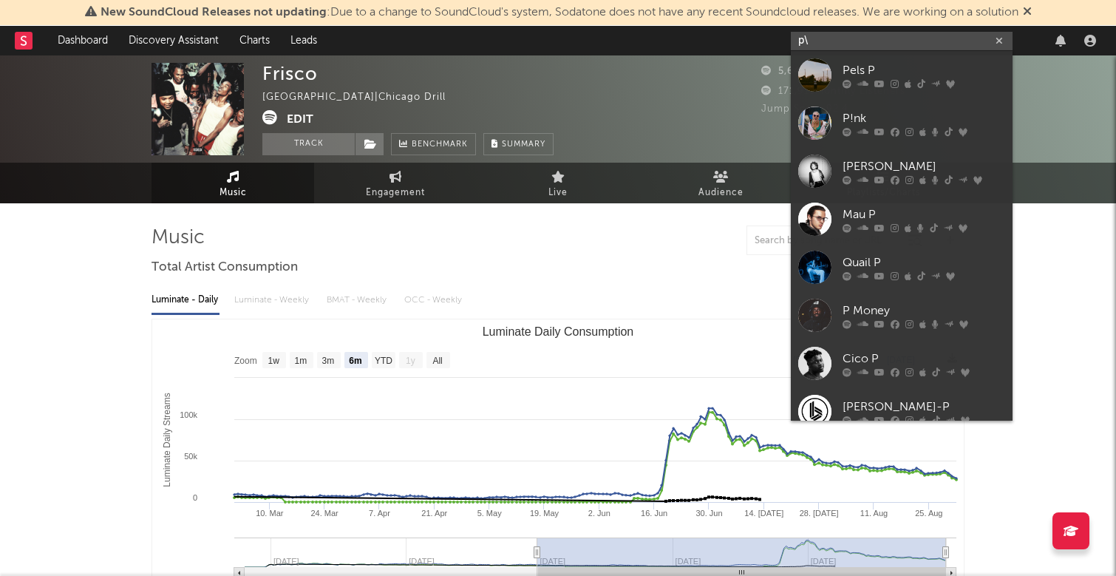
type input "p"
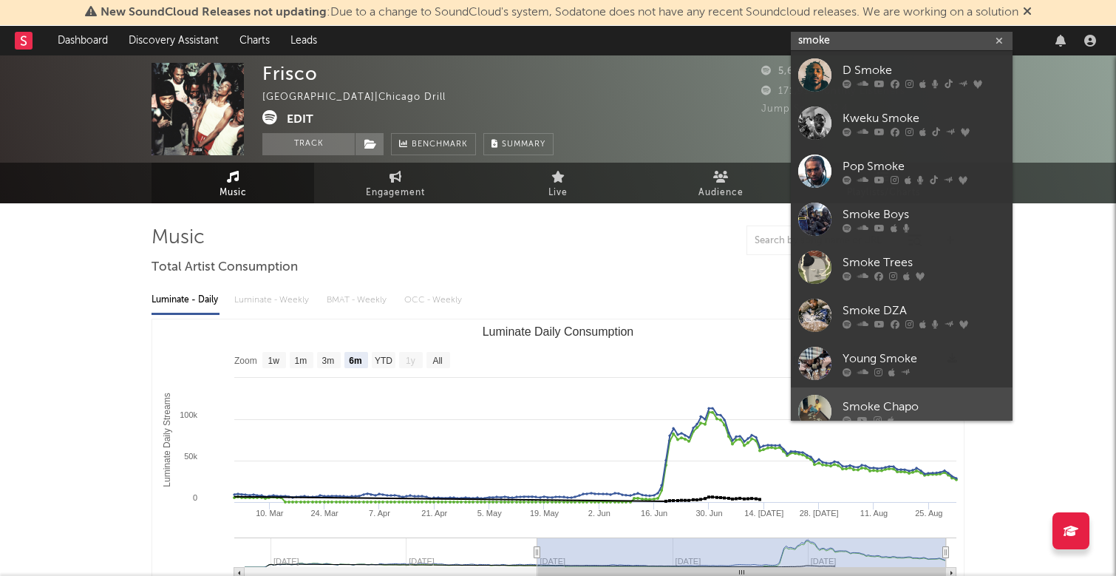
type input "smoke"
click at [956, 398] on div "Smoke Chapo" at bounding box center [923, 407] width 163 height 18
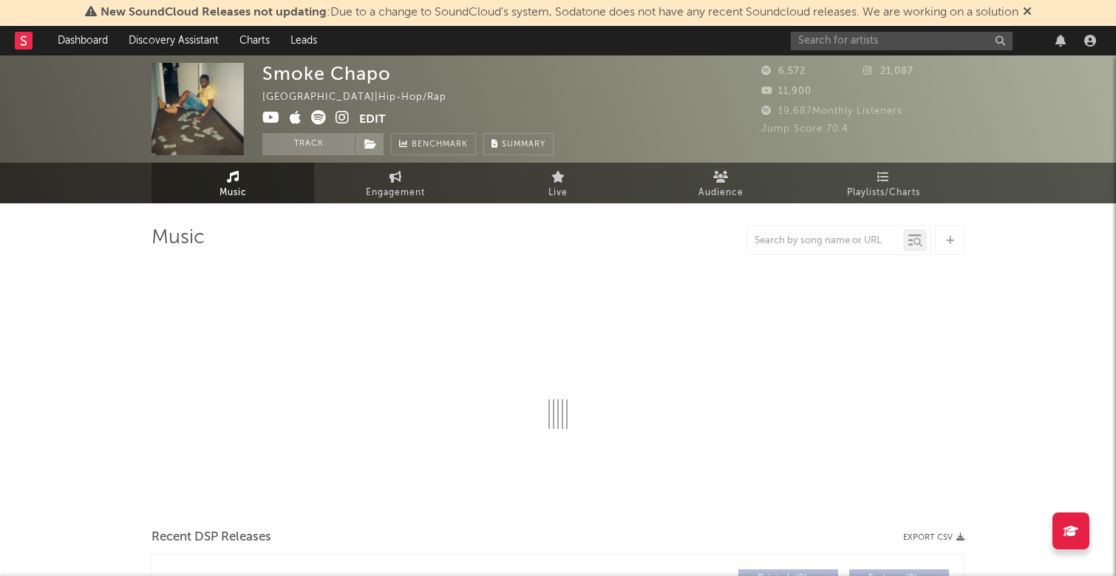
select select "6m"
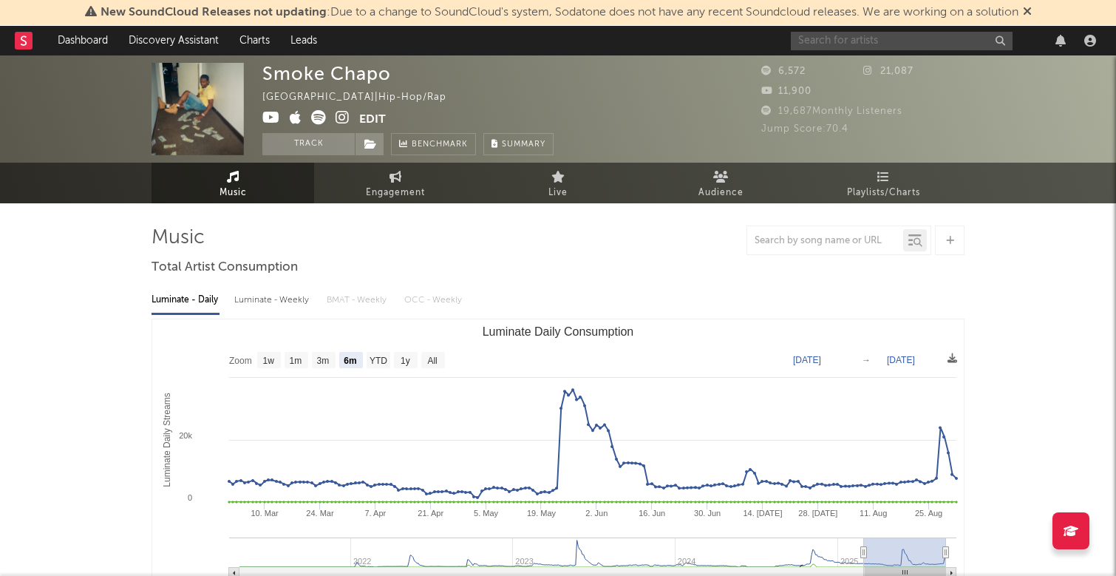
click at [833, 41] on input "text" at bounding box center [902, 41] width 222 height 18
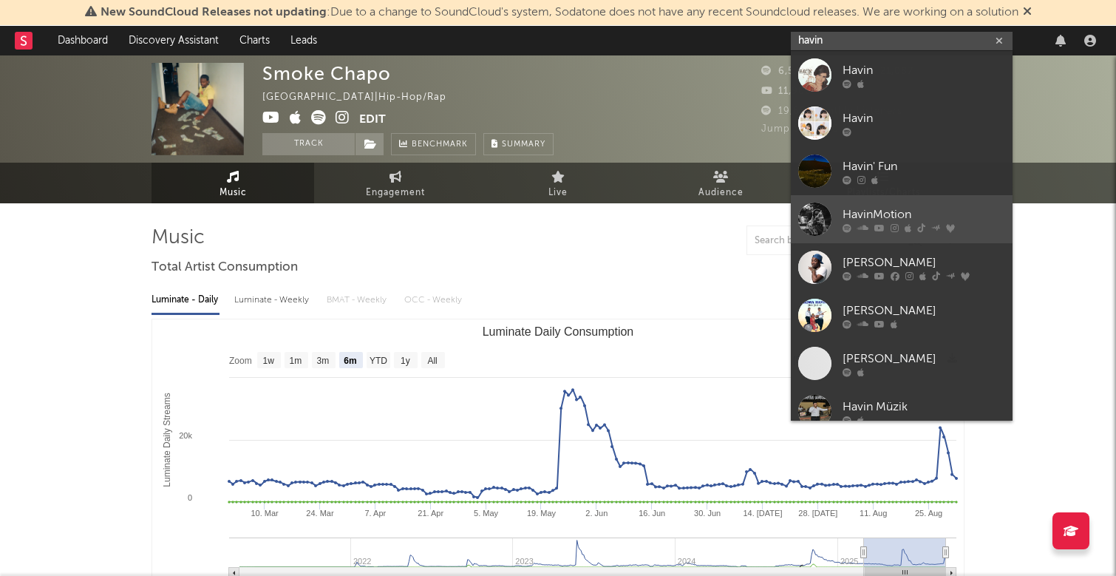
type input "havin"
click at [906, 210] on div "HavinMotion" at bounding box center [923, 214] width 163 height 18
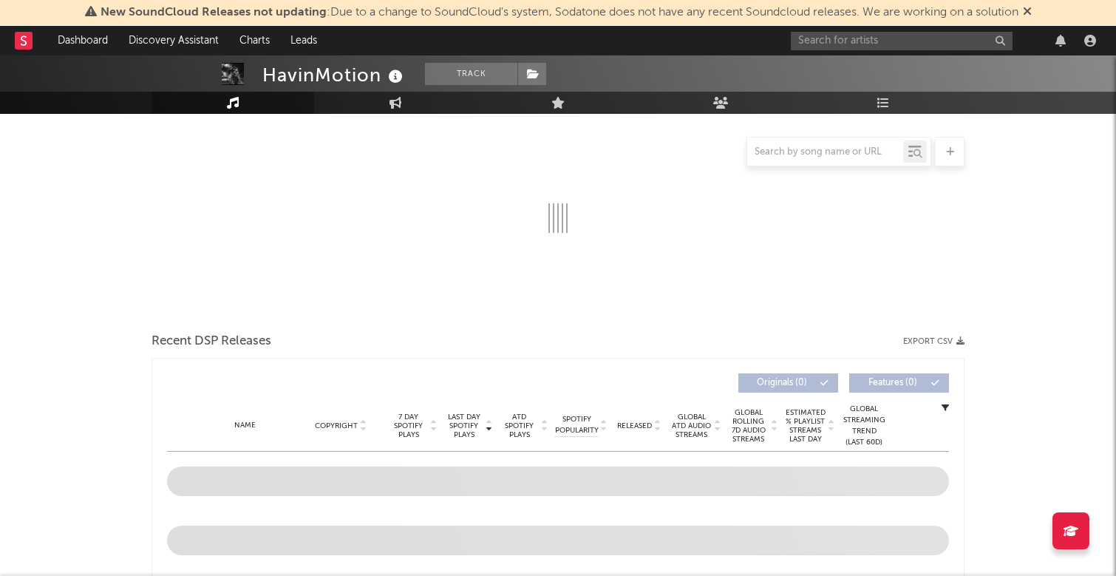
select select "6m"
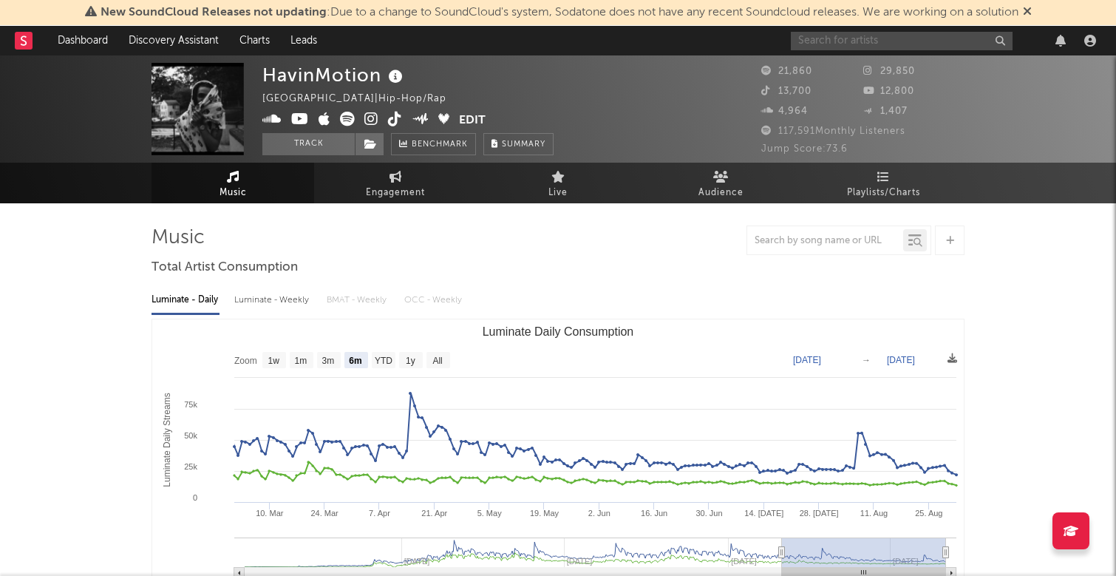
click at [834, 43] on input "text" at bounding box center [902, 41] width 222 height 18
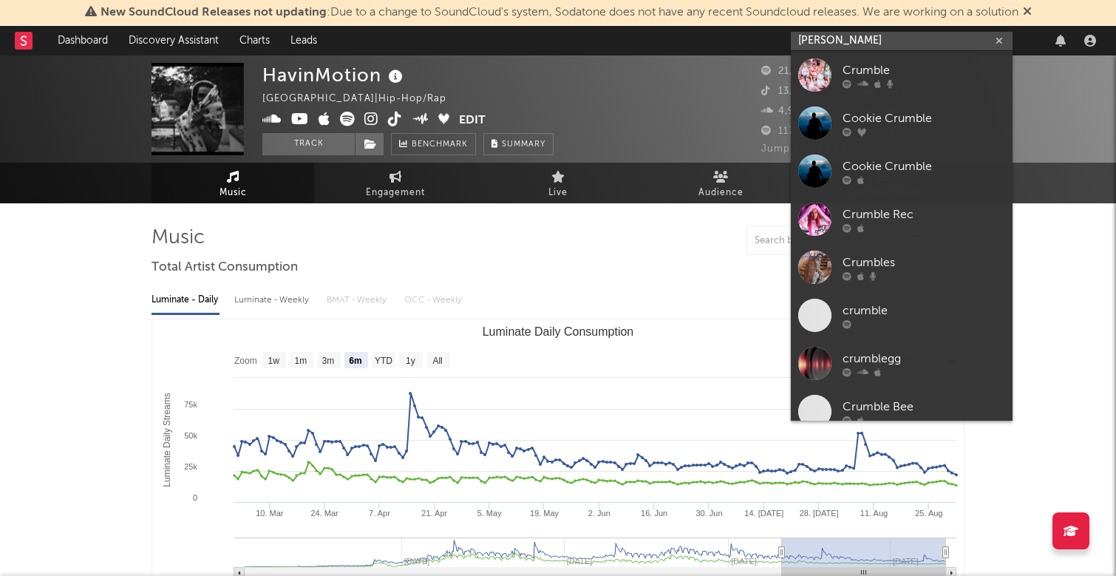
drag, startPoint x: 853, startPoint y: 38, endPoint x: 820, endPoint y: 38, distance: 33.3
click at [820, 38] on input "[PERSON_NAME]" at bounding box center [902, 41] width 222 height 18
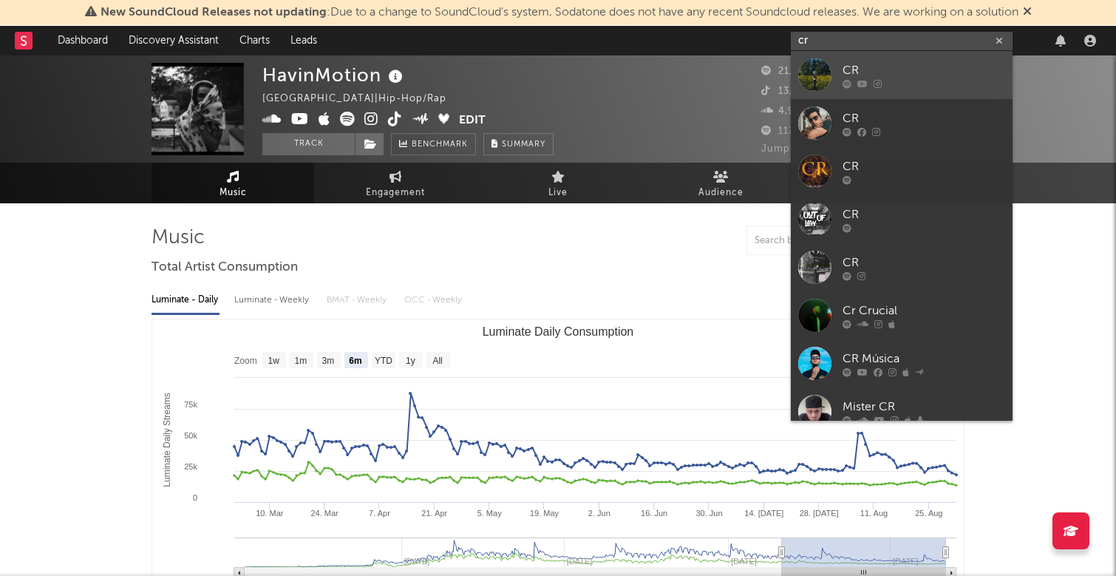
type input "cr"
click at [901, 81] on div at bounding box center [923, 83] width 163 height 9
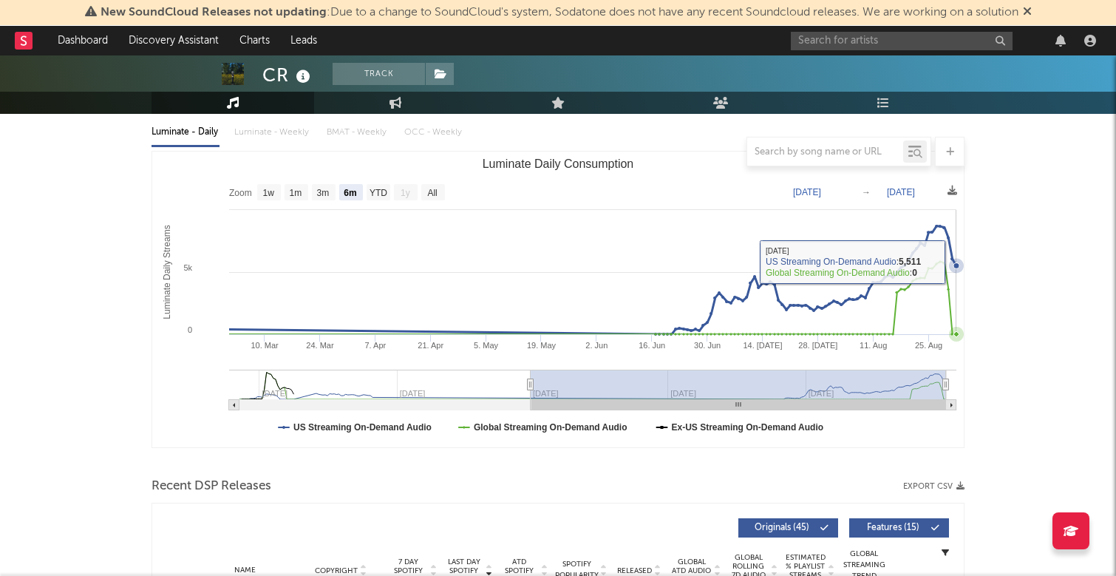
scroll to position [165, 0]
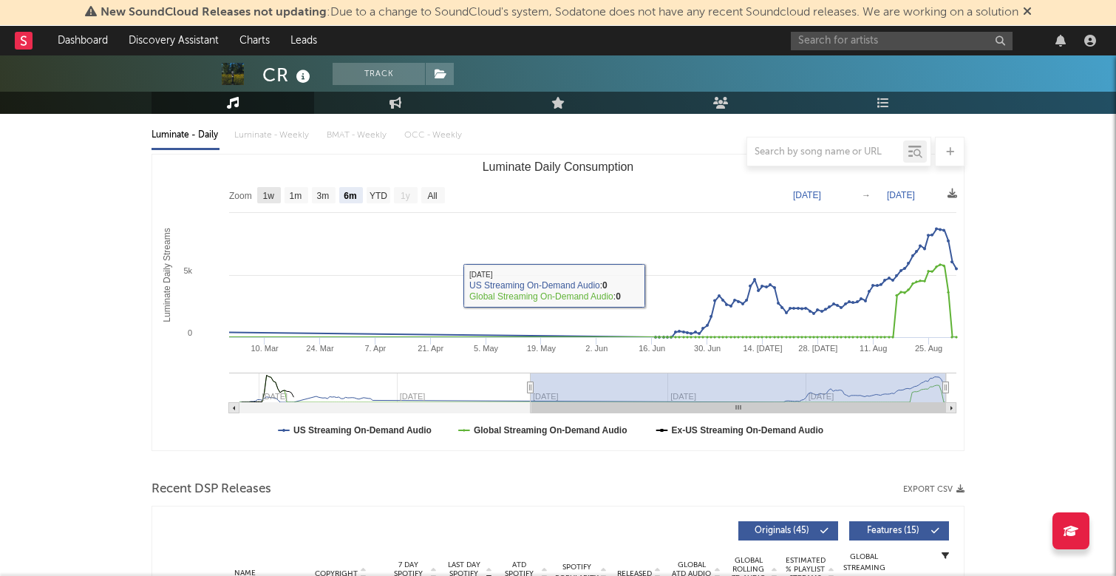
click at [270, 196] on text "1w" at bounding box center [269, 196] width 12 height 10
select select "1w"
type input "[DATE]"
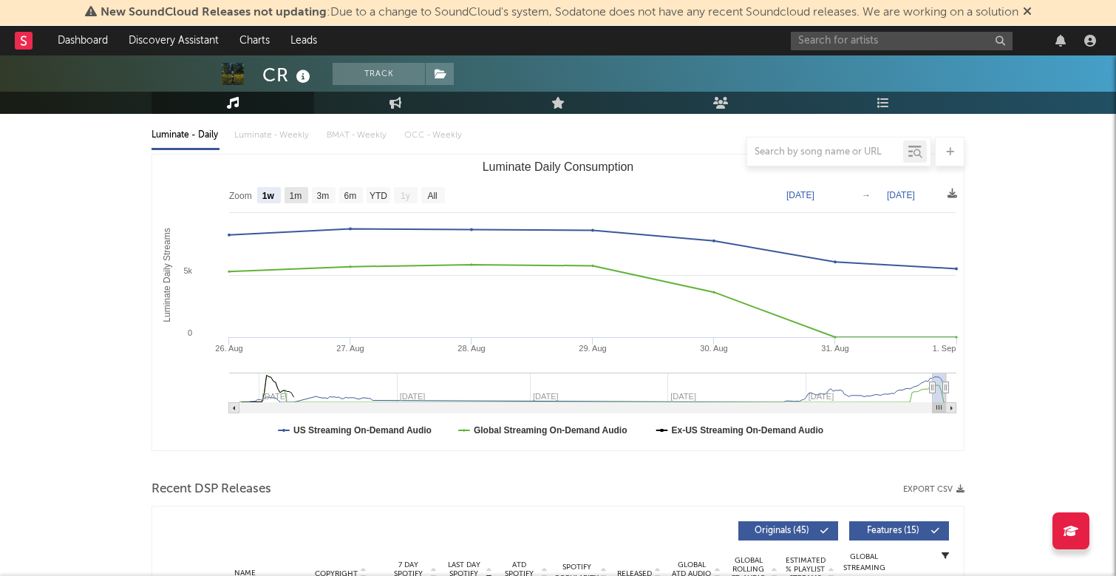
click at [302, 191] on text "1m" at bounding box center [296, 196] width 13 height 10
select select "1m"
type input "[DATE]"
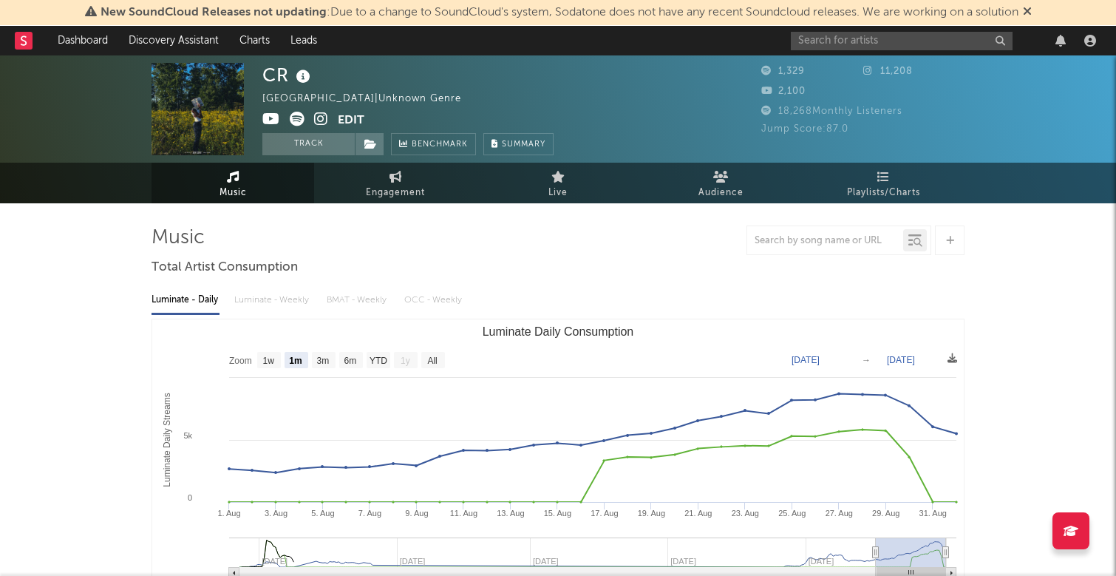
scroll to position [0, 0]
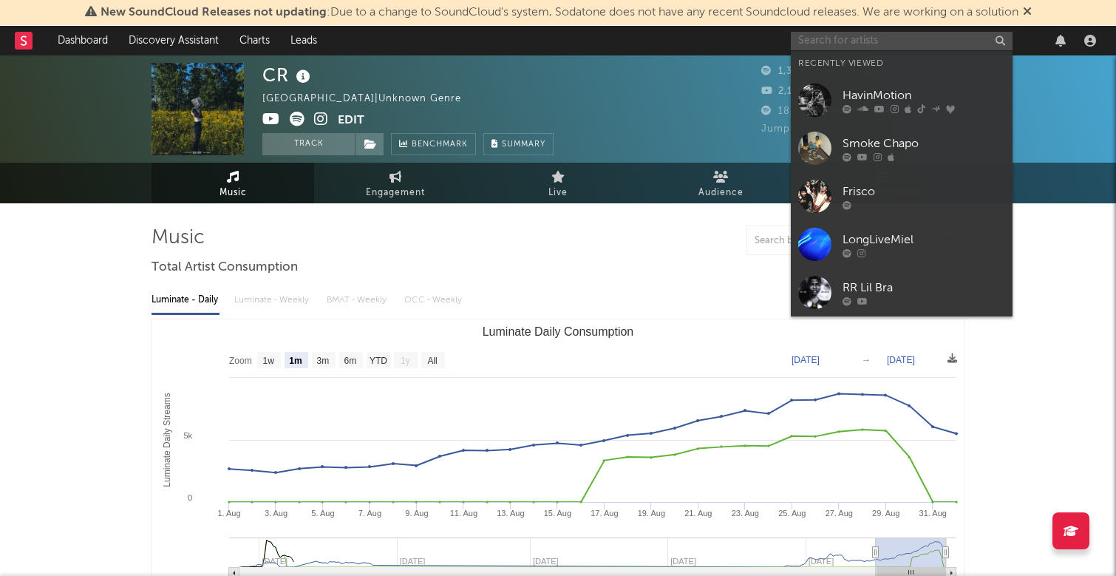
click at [888, 38] on input "text" at bounding box center [902, 41] width 222 height 18
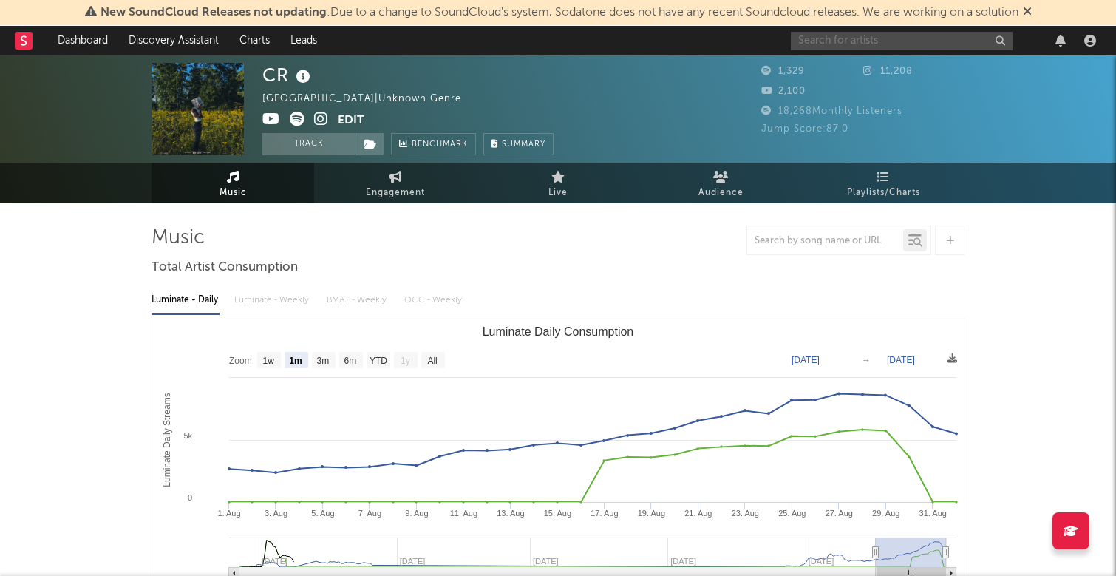
click at [891, 36] on input "text" at bounding box center [902, 41] width 222 height 18
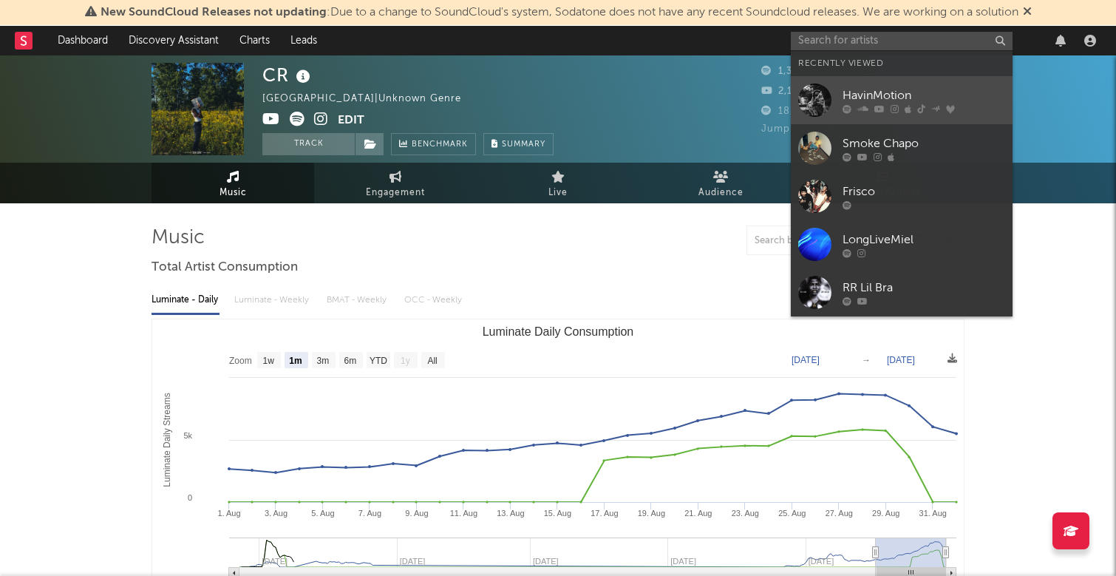
click at [924, 84] on link "HavinMotion" at bounding box center [902, 100] width 222 height 48
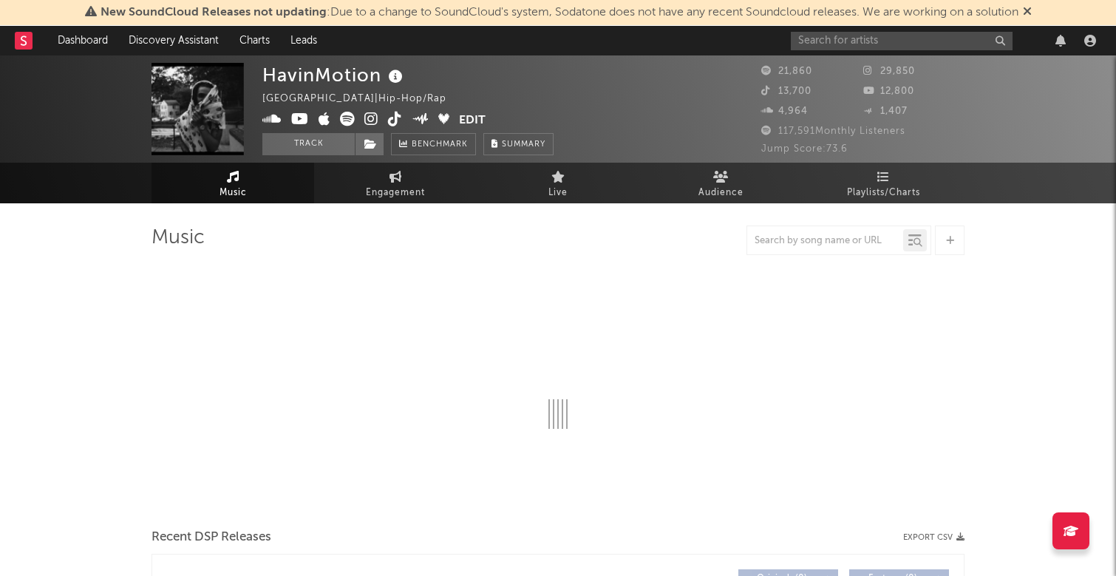
select select "6m"
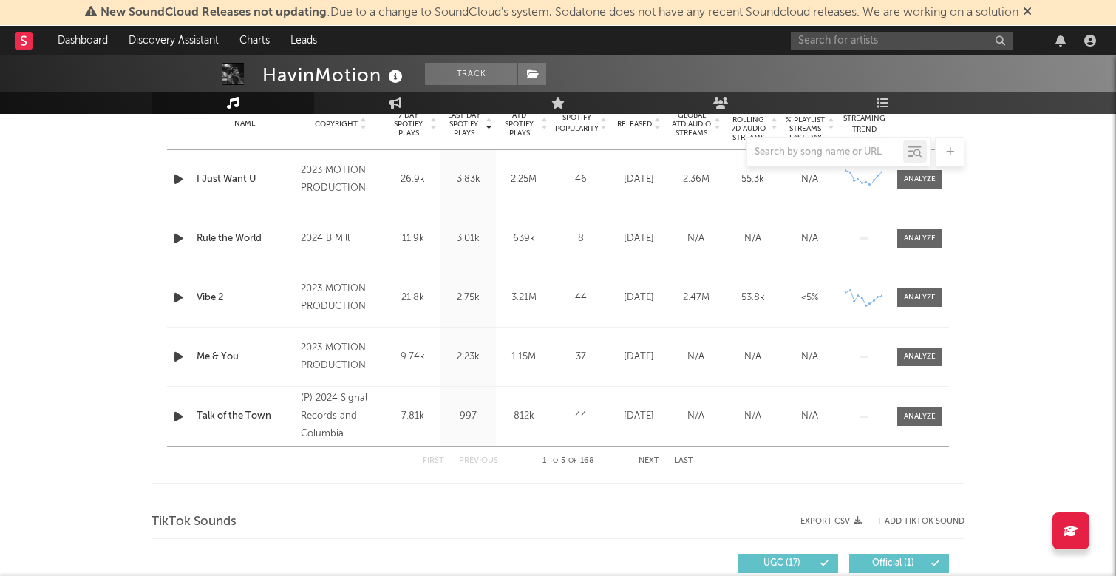
scroll to position [616, 0]
click at [894, 41] on input "text" at bounding box center [902, 41] width 222 height 18
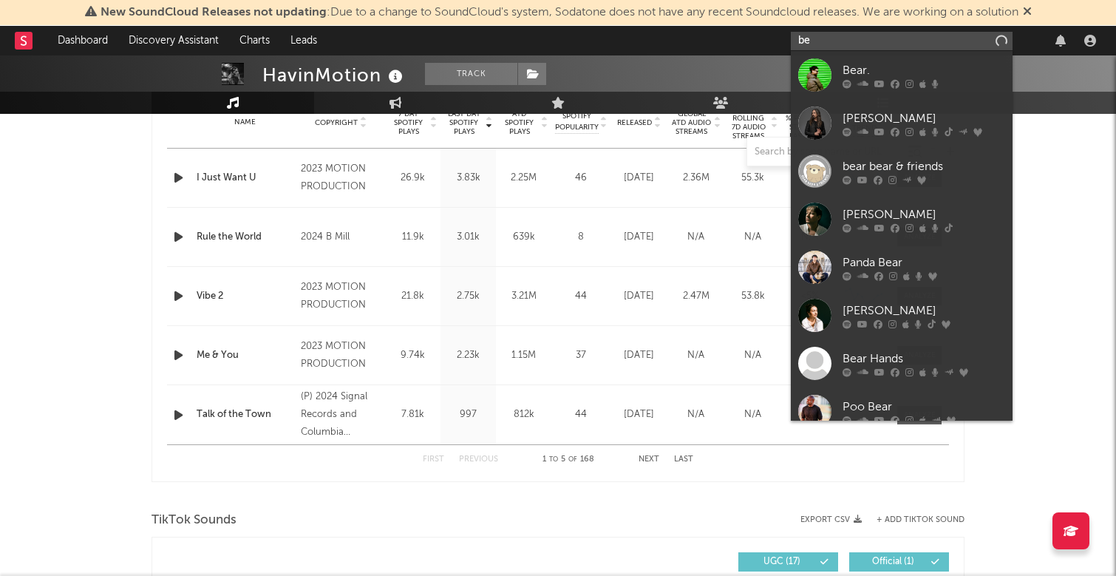
type input "b"
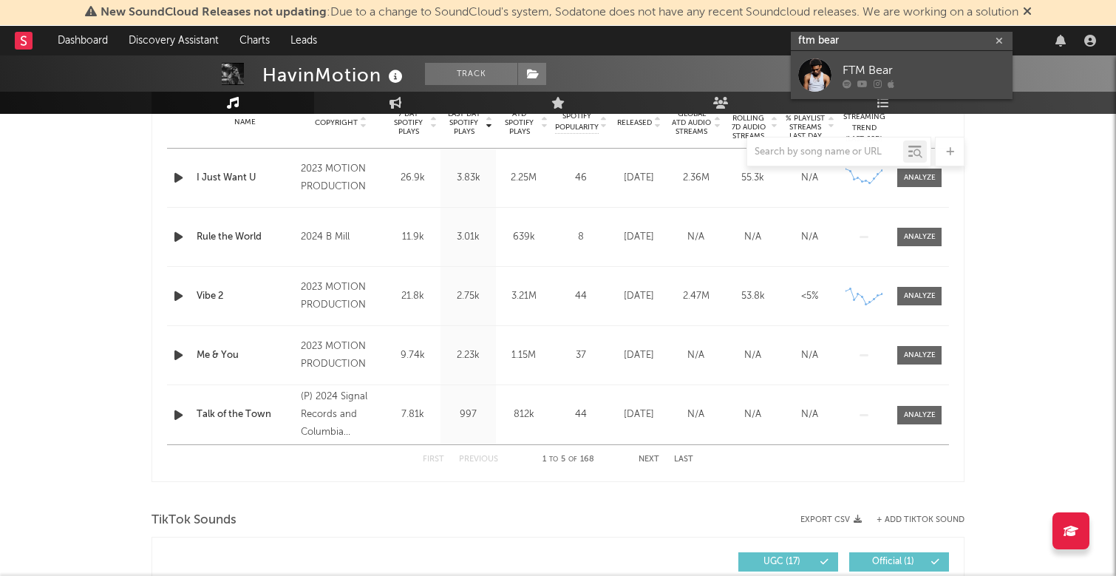
type input "ftm bear"
click at [928, 72] on div "FTM Bear" at bounding box center [923, 70] width 163 height 18
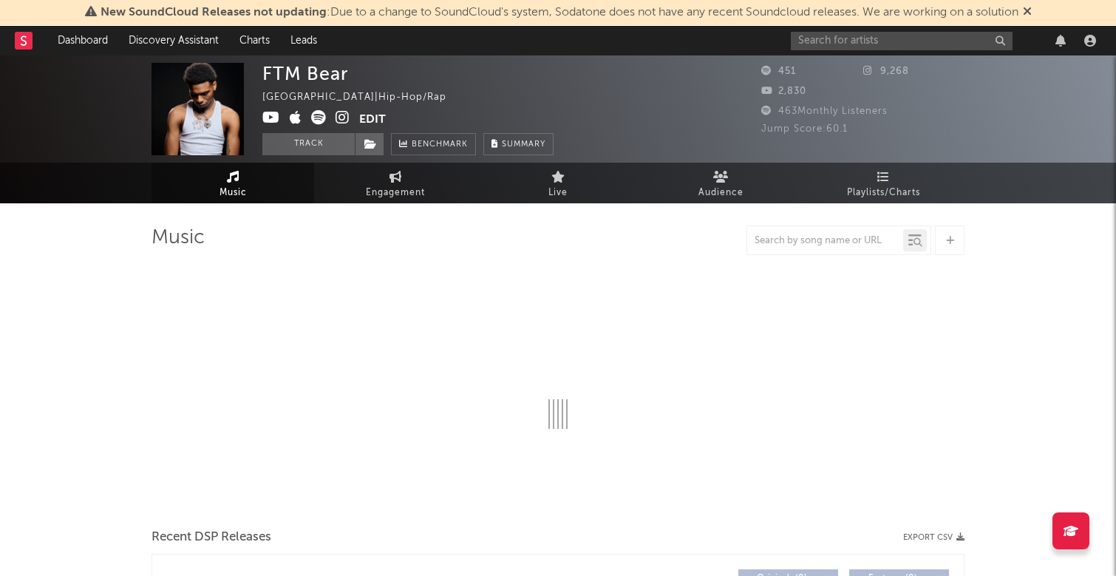
select select "6m"
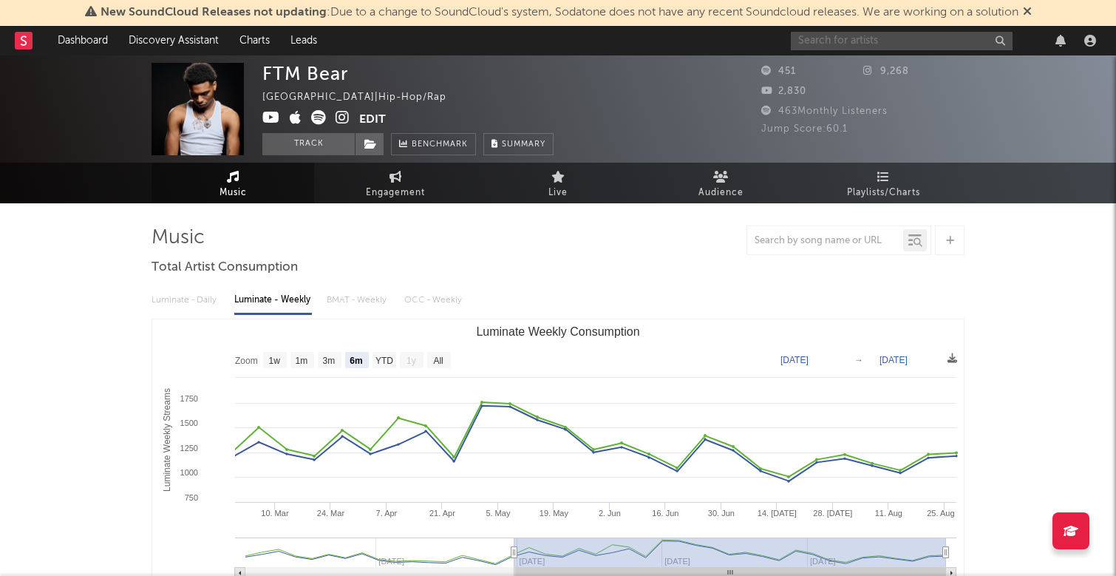
click at [876, 44] on input "text" at bounding box center [902, 41] width 222 height 18
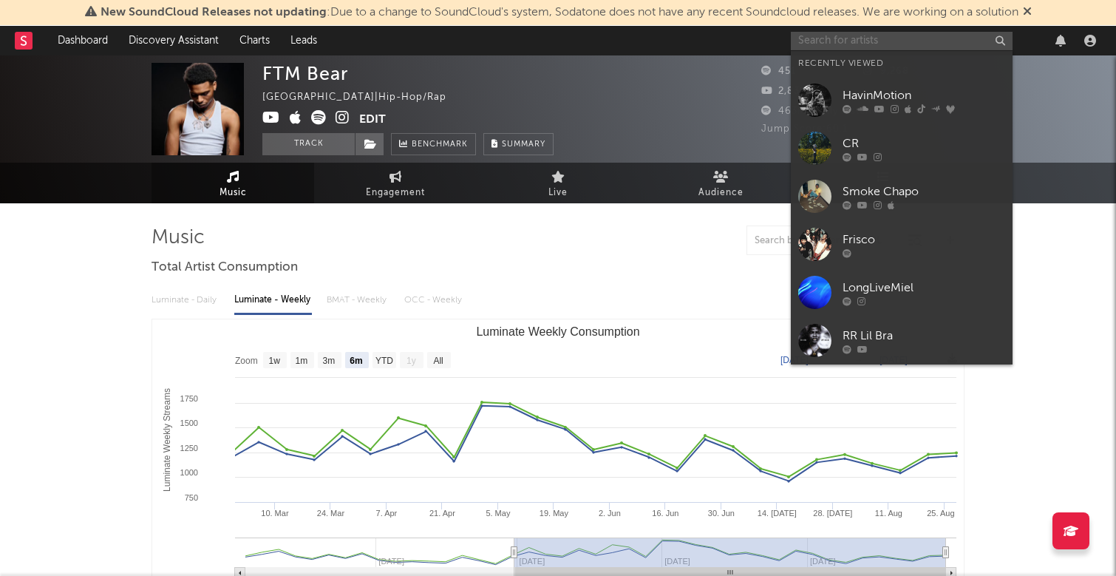
type input "n"
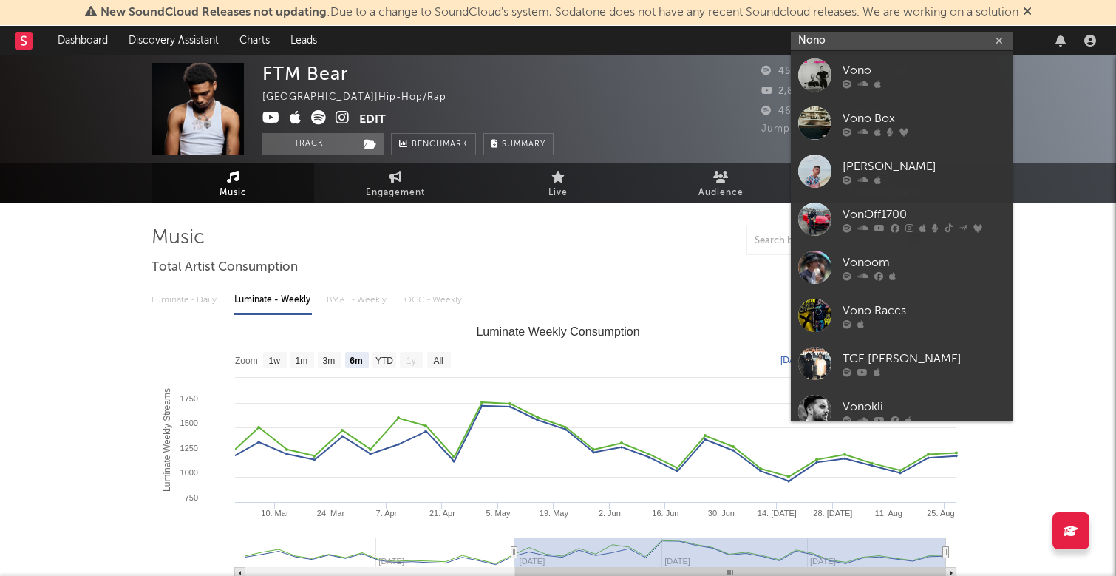
type input "Nono"
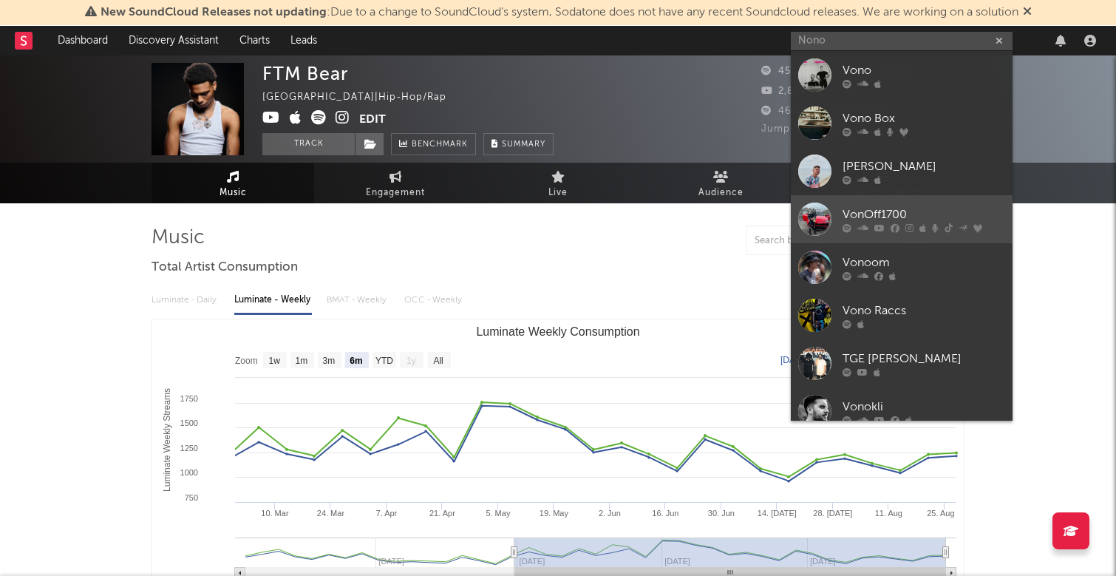
drag, startPoint x: 876, startPoint y: 44, endPoint x: 900, endPoint y: 213, distance: 170.1
click at [900, 213] on div "VonOff1700" at bounding box center [923, 214] width 163 height 18
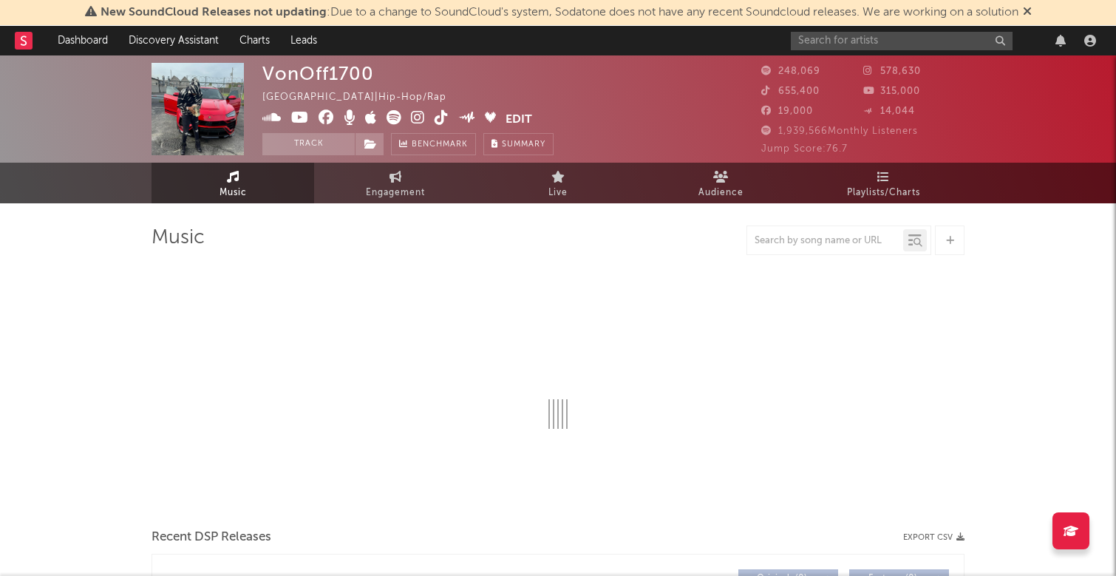
select select "6m"
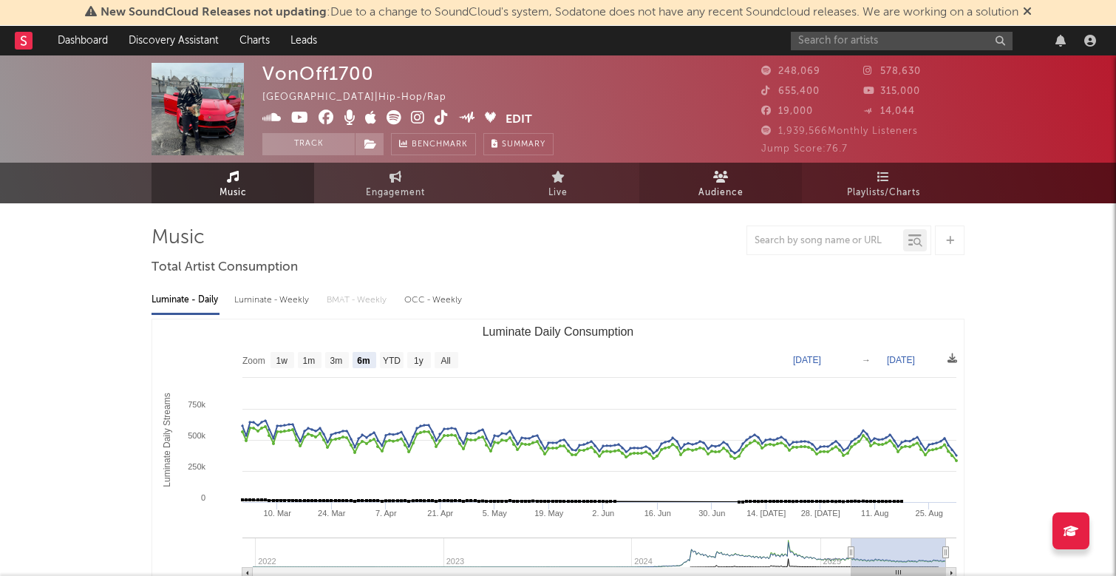
click at [754, 180] on link "Audience" at bounding box center [720, 183] width 163 height 41
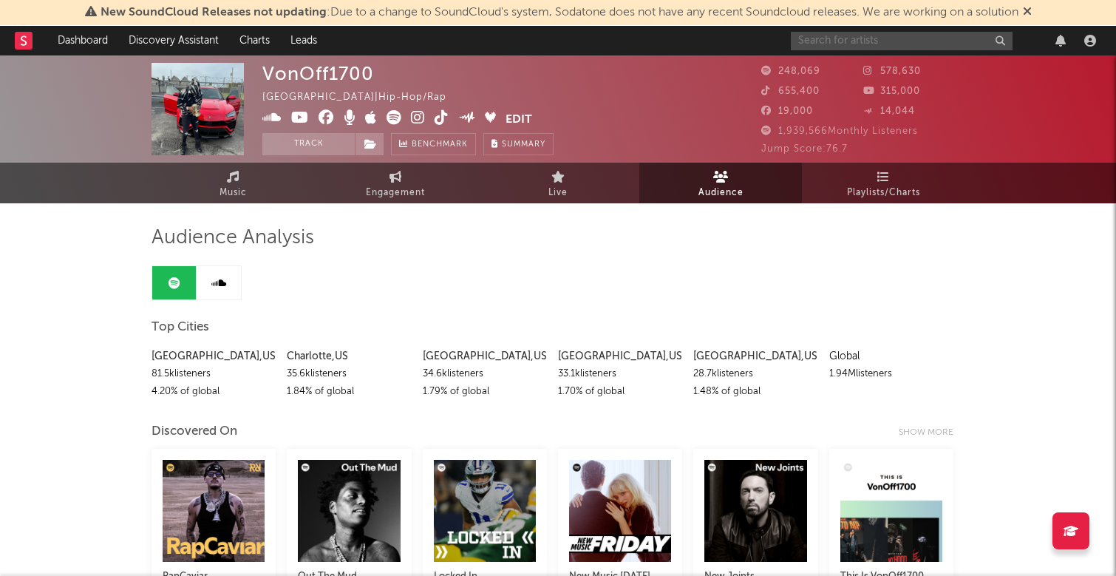
click at [846, 42] on input "text" at bounding box center [902, 41] width 222 height 18
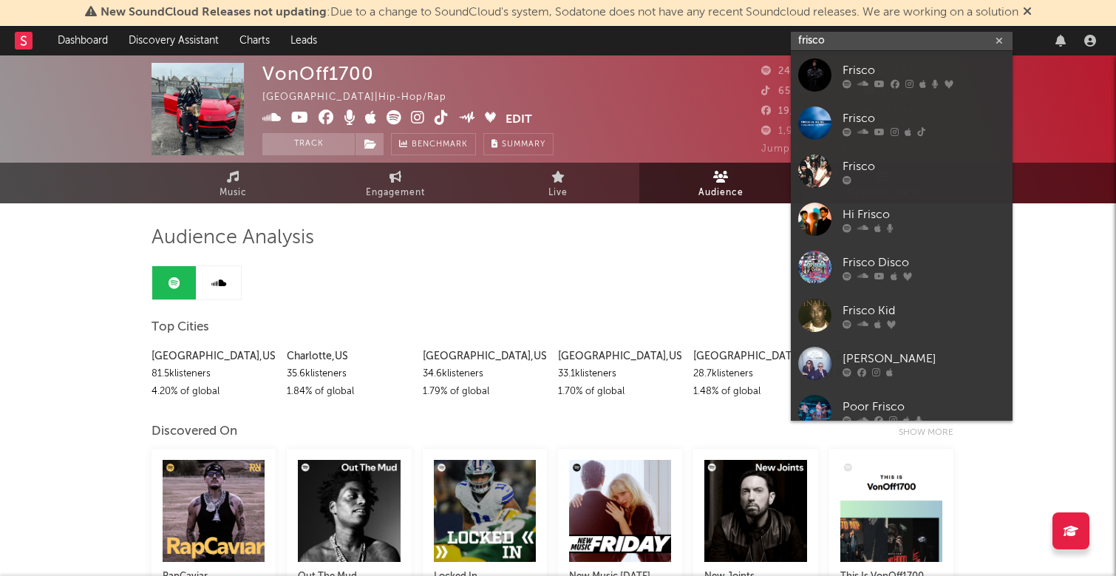
type input "frisco"
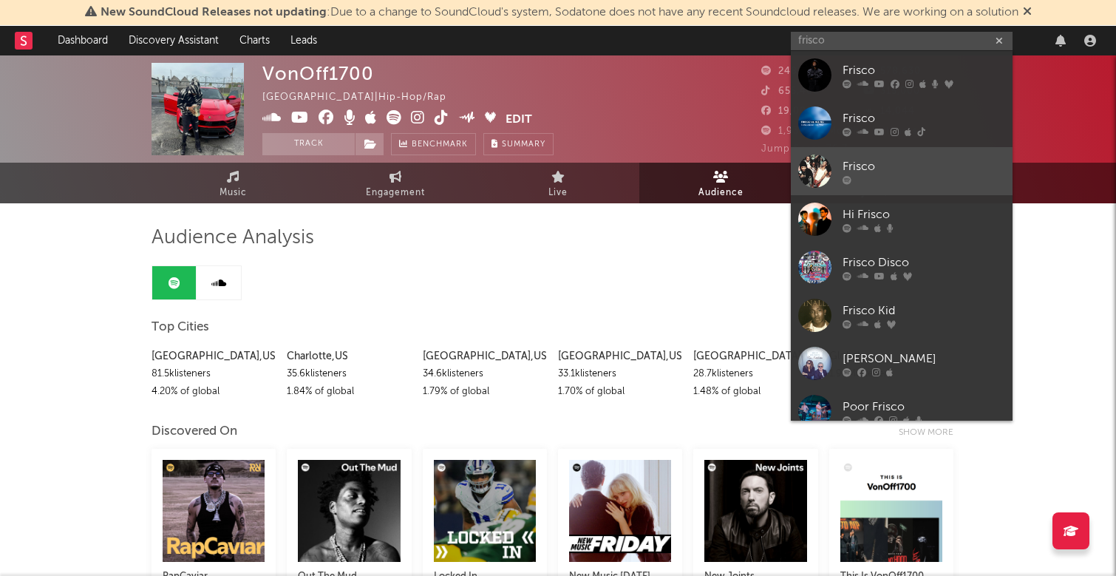
click at [898, 179] on div at bounding box center [923, 179] width 163 height 9
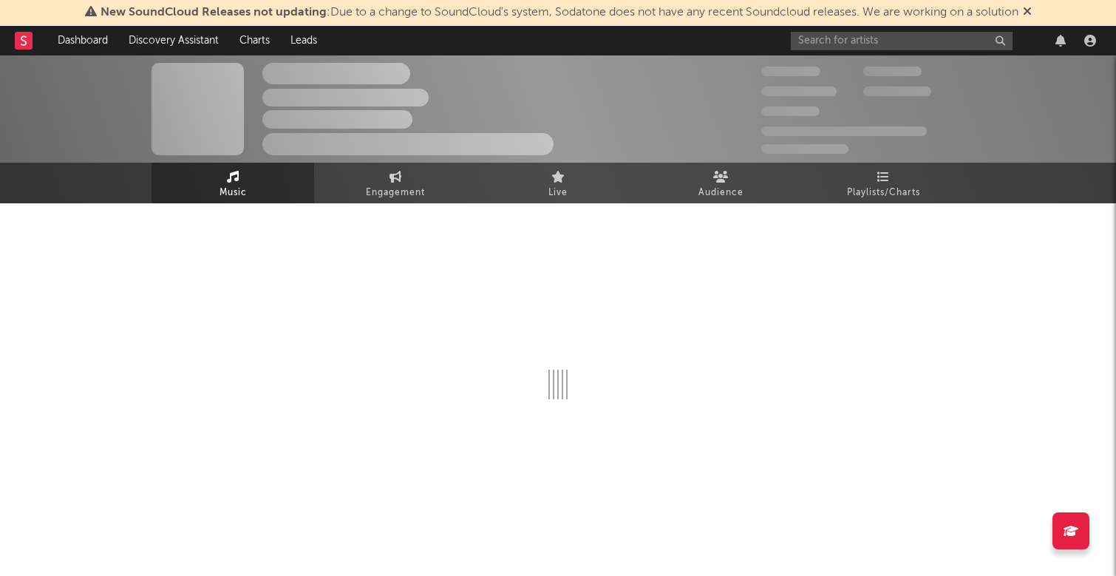
select select "6m"
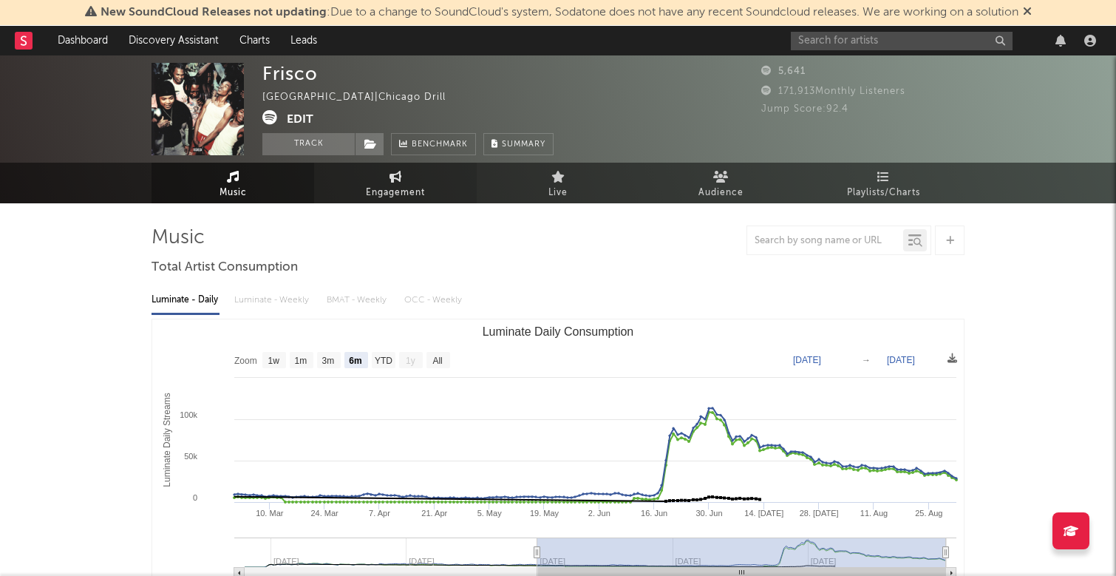
click at [410, 185] on span "Engagement" at bounding box center [395, 193] width 59 height 18
select select "1w"
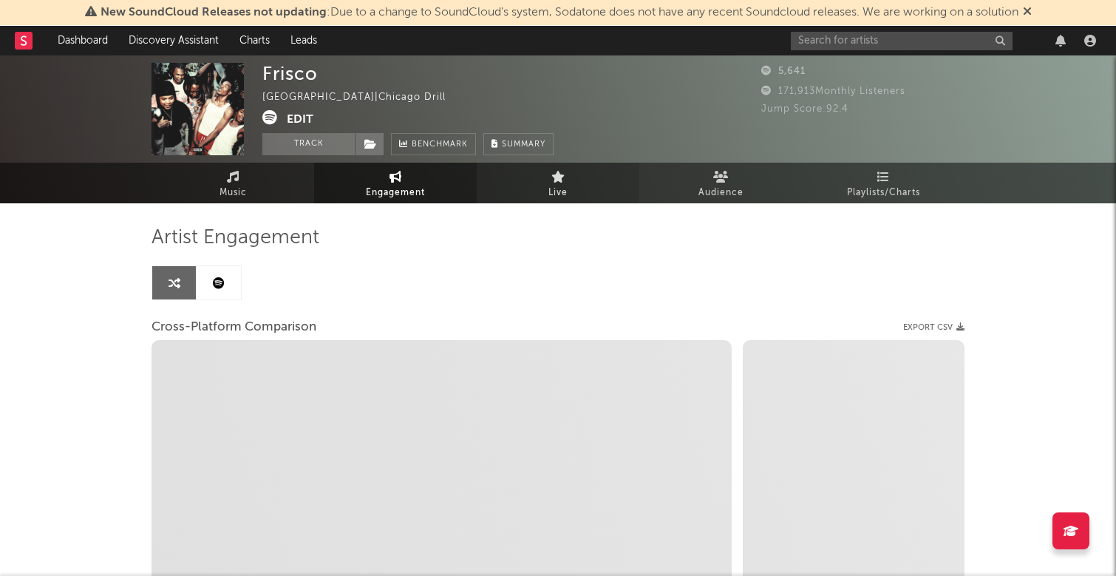
select select "1m"
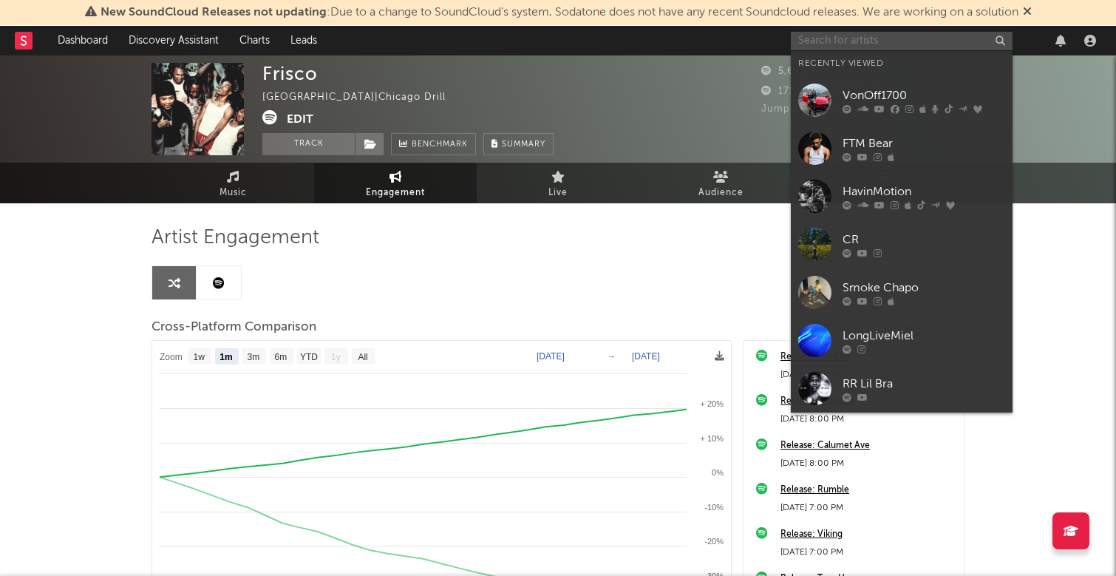
click at [866, 37] on input "text" at bounding box center [902, 41] width 222 height 18
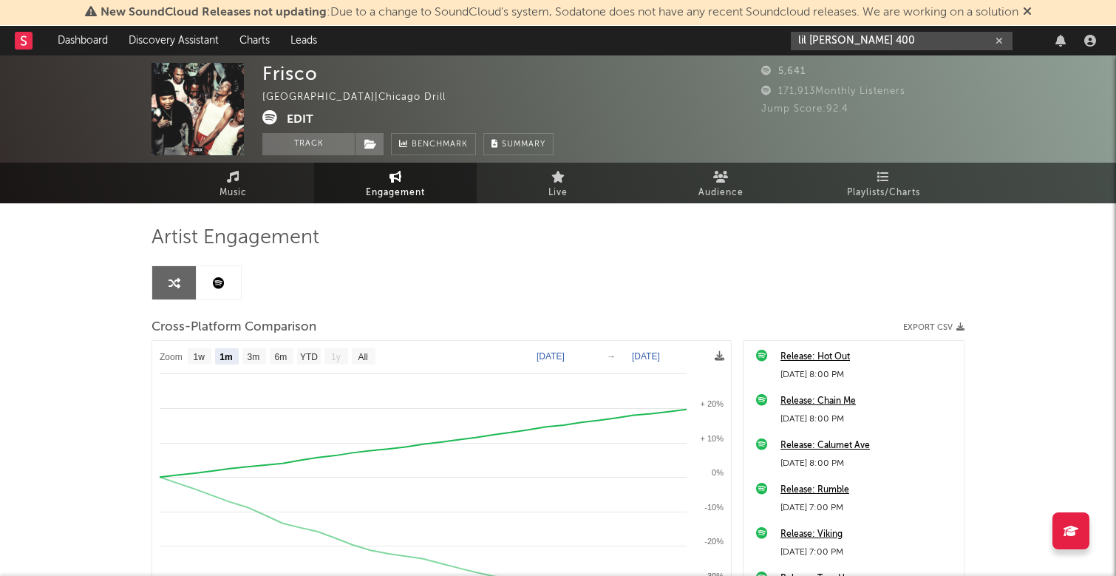
click at [840, 40] on input "lil [PERSON_NAME] 400" at bounding box center [902, 41] width 222 height 18
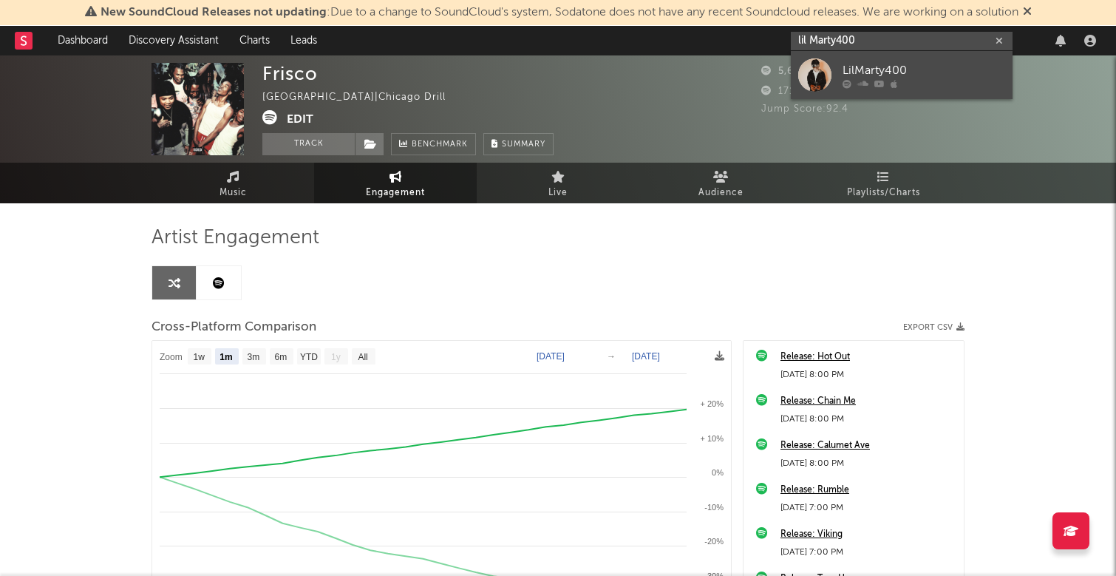
type input "lil Marty400"
click at [936, 84] on div at bounding box center [923, 83] width 163 height 9
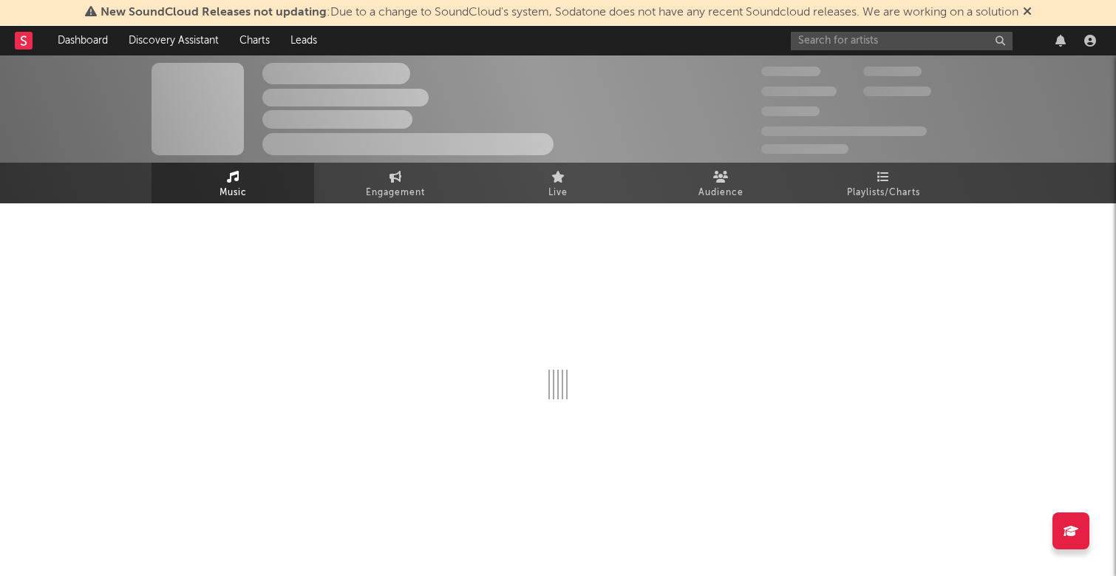
select select "6m"
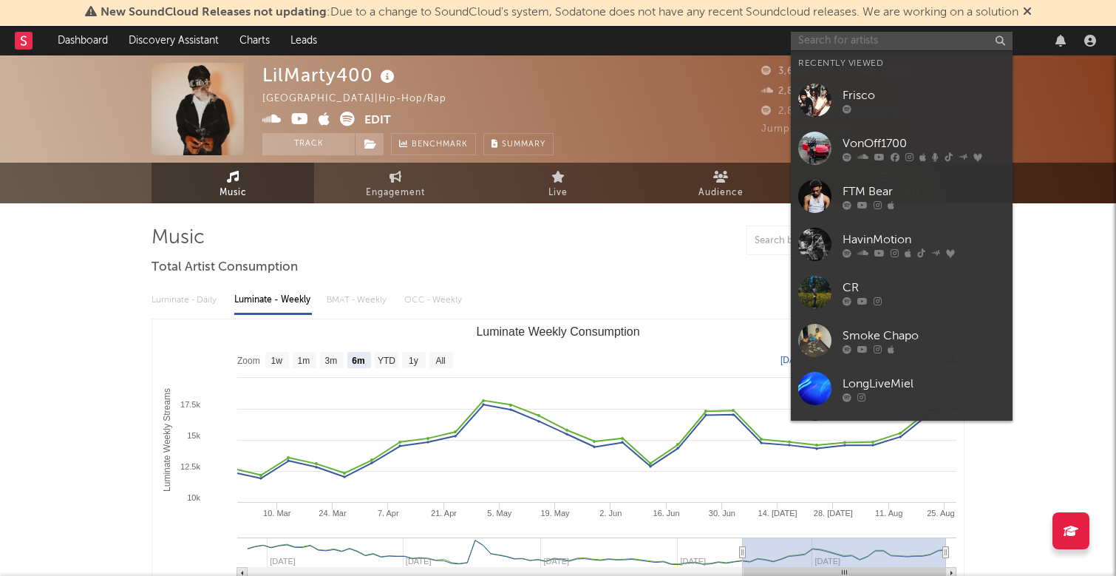
click at [857, 38] on input "text" at bounding box center [902, 41] width 222 height 18
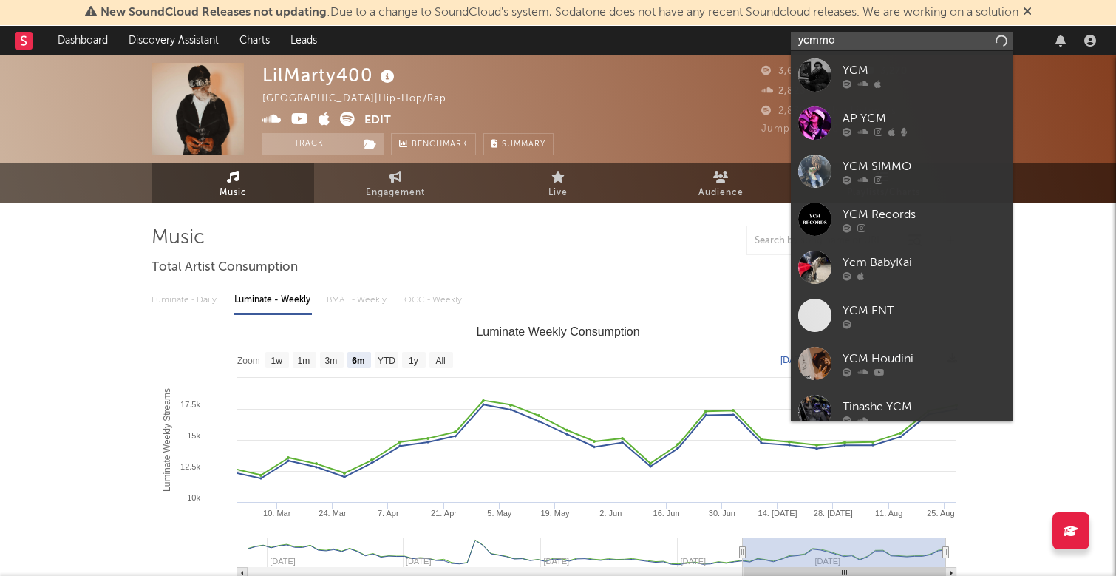
type input "ycmmon"
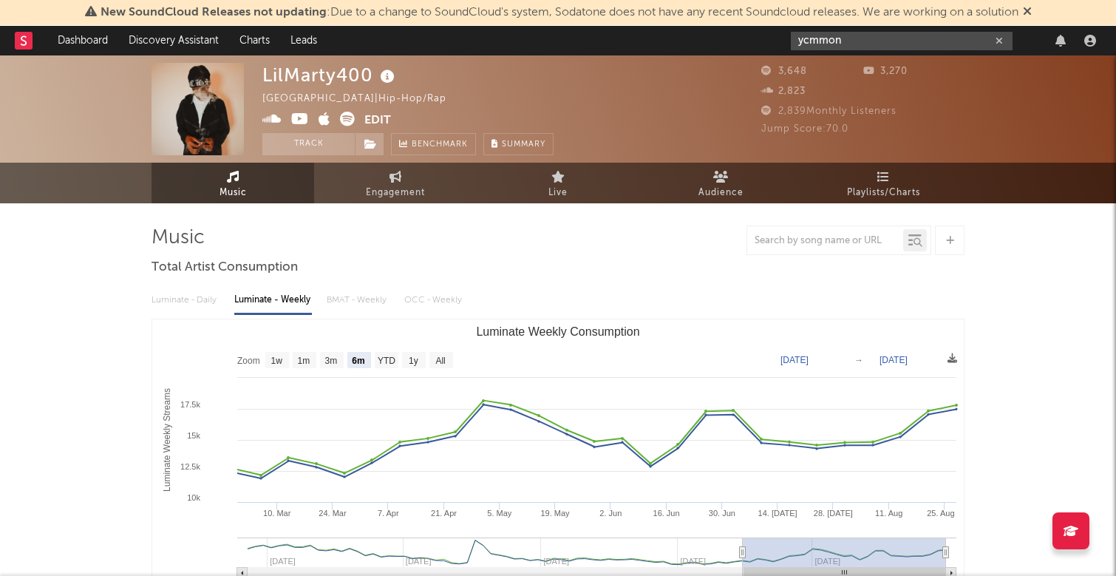
click at [1003, 41] on button "button" at bounding box center [999, 41] width 12 height 14
